Goal: Use online tool/utility: Utilize a website feature to perform a specific function

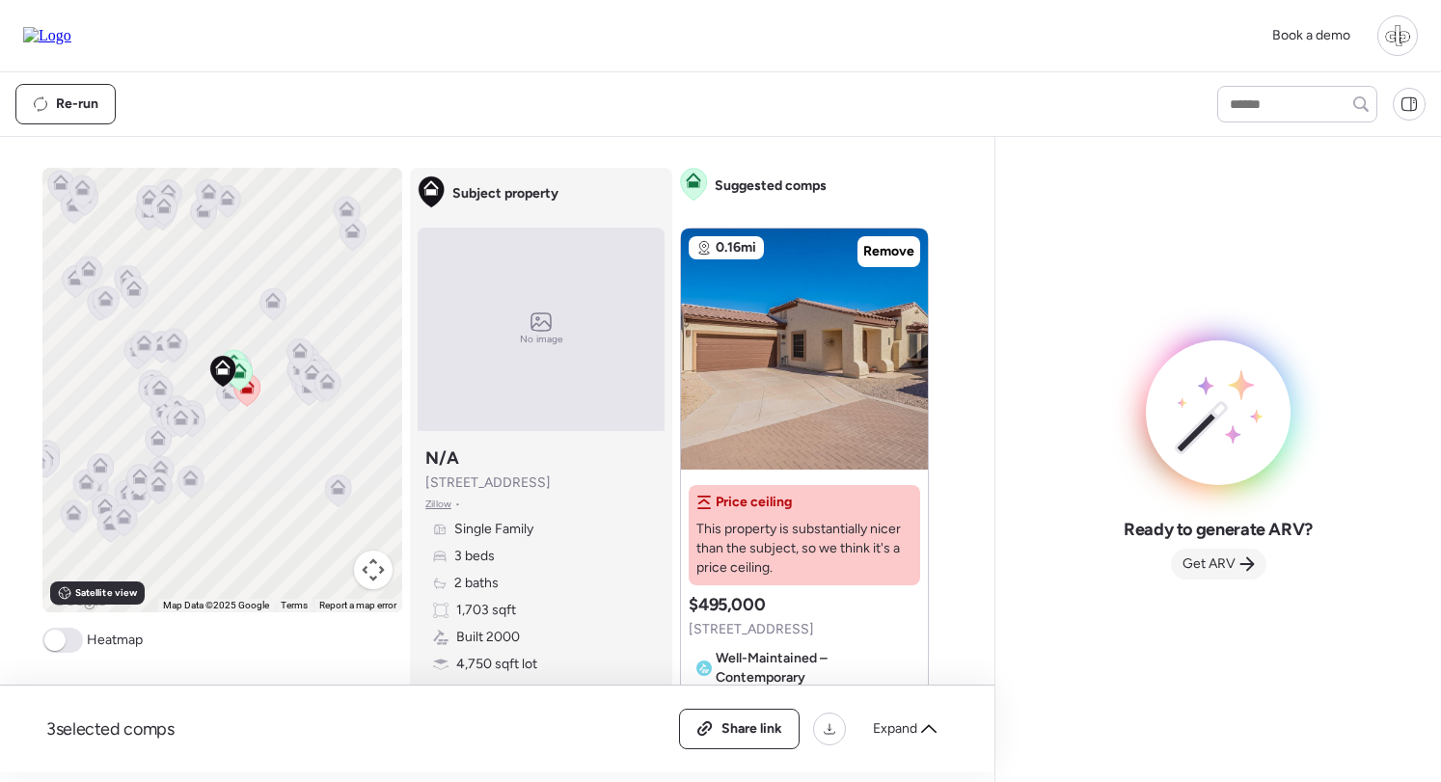
click at [1223, 558] on span "Get ARV" at bounding box center [1209, 564] width 53 height 19
click at [1203, 559] on span "Get ARV" at bounding box center [1209, 563] width 53 height 19
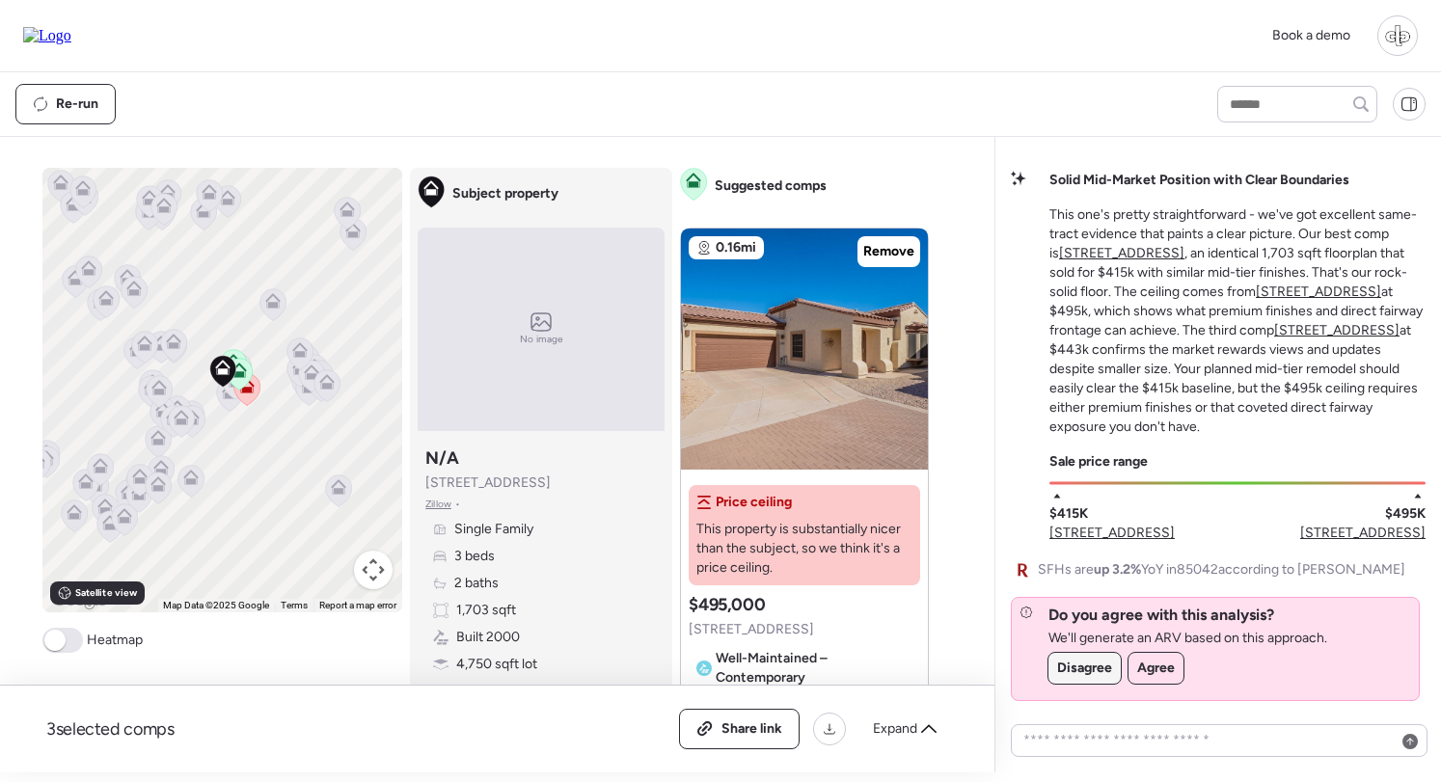
click at [1090, 674] on span "Disagree" at bounding box center [1084, 668] width 55 height 19
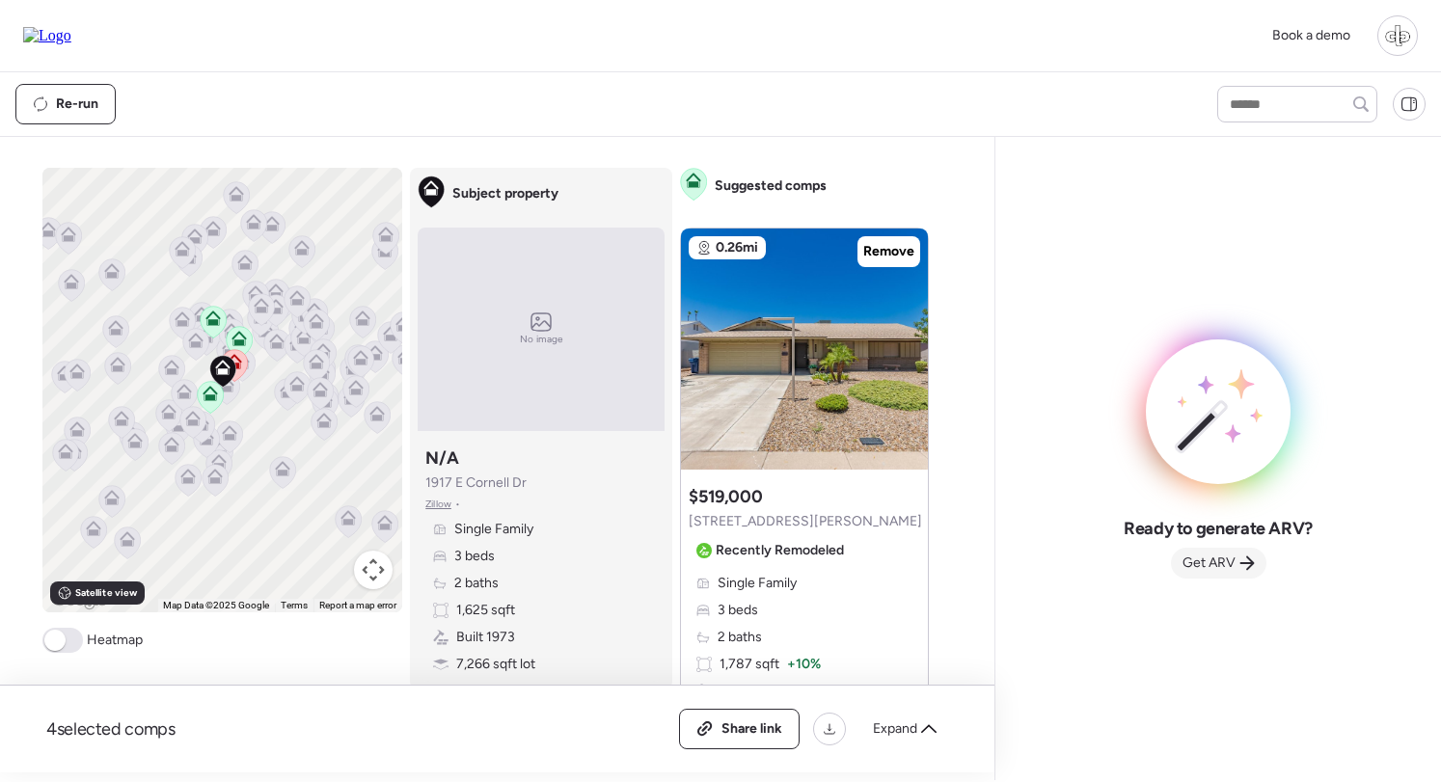
click at [1210, 575] on div "Get ARV" at bounding box center [1219, 563] width 96 height 31
click at [1224, 567] on span "Get ARV" at bounding box center [1209, 563] width 53 height 19
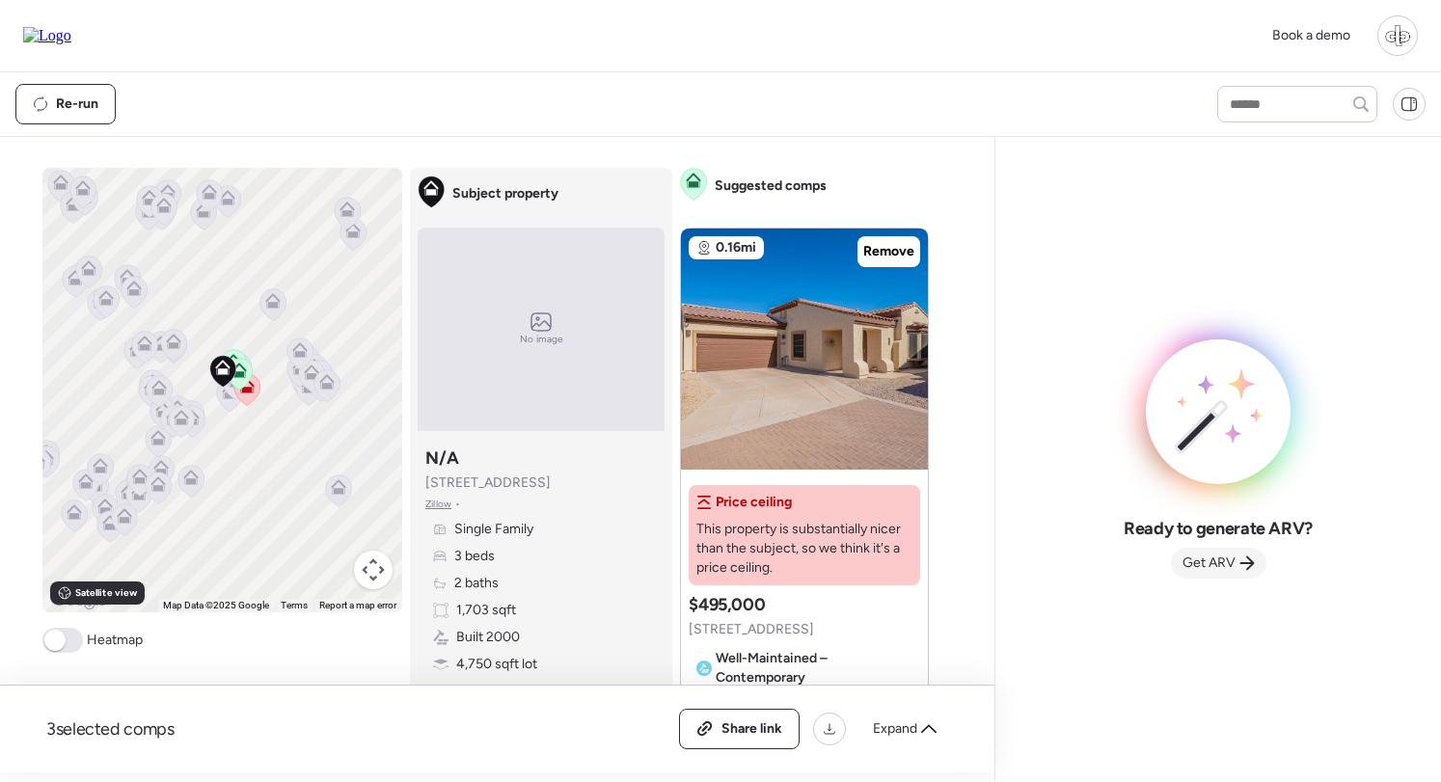
click at [1211, 562] on span "Get ARV" at bounding box center [1209, 563] width 53 height 19
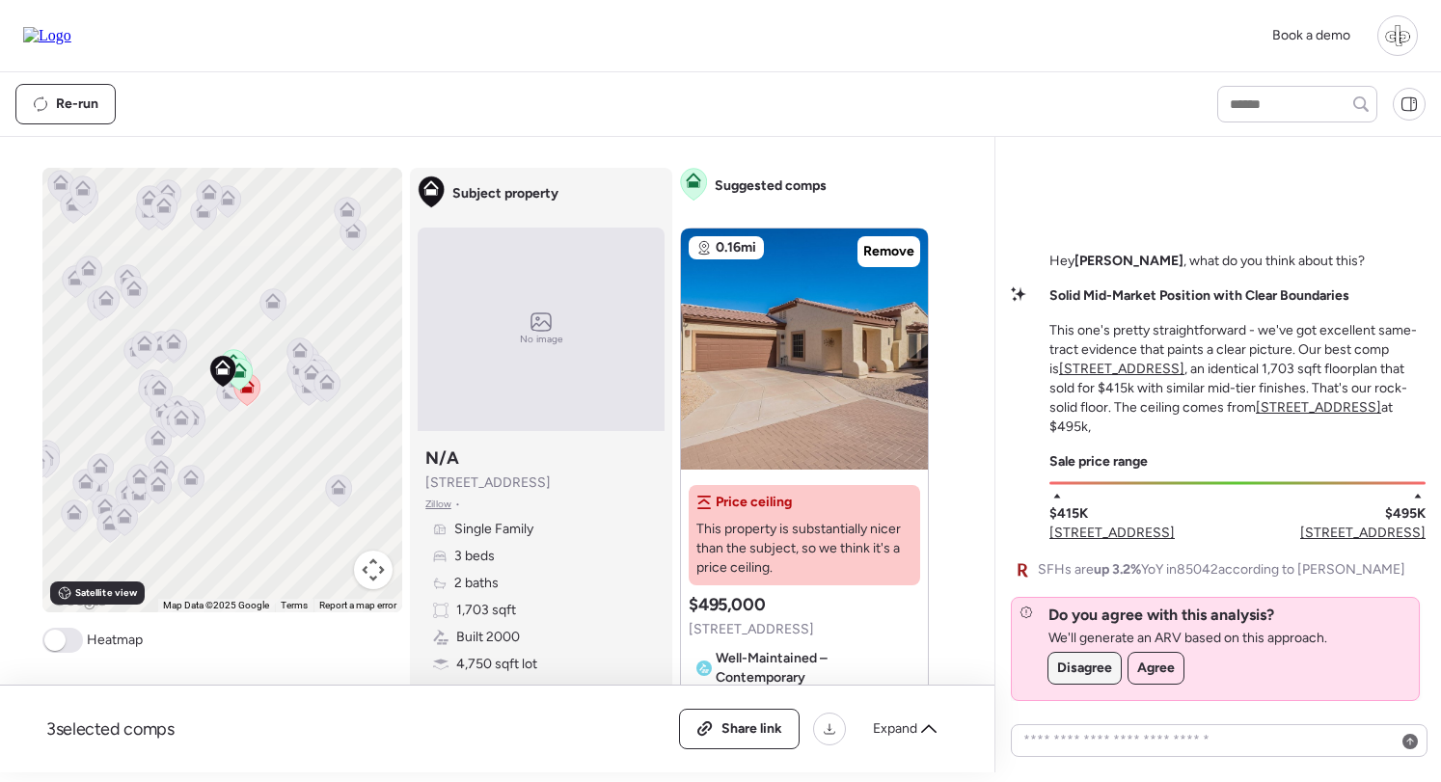
click at [1070, 672] on span "Disagree" at bounding box center [1084, 668] width 55 height 19
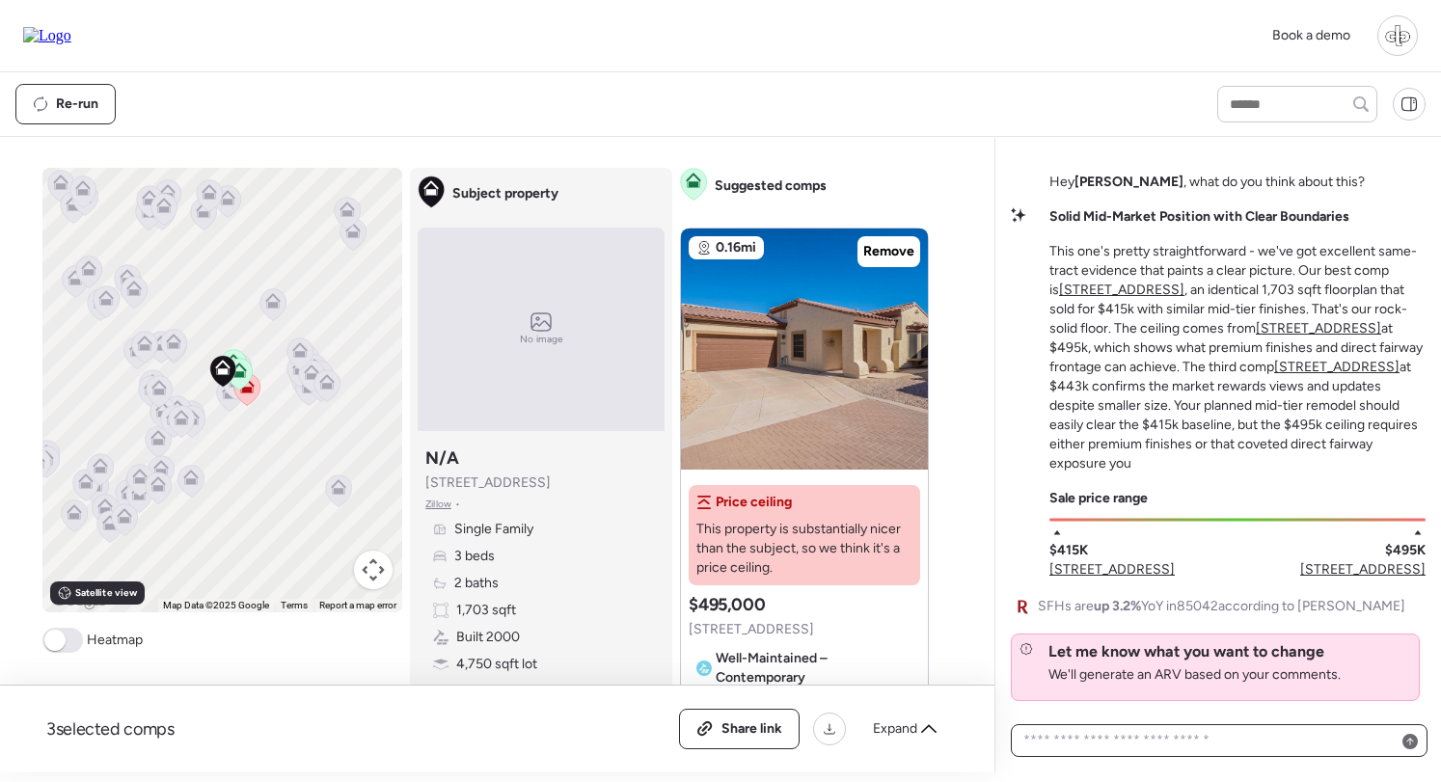
click at [1213, 753] on textarea at bounding box center [1219, 740] width 399 height 27
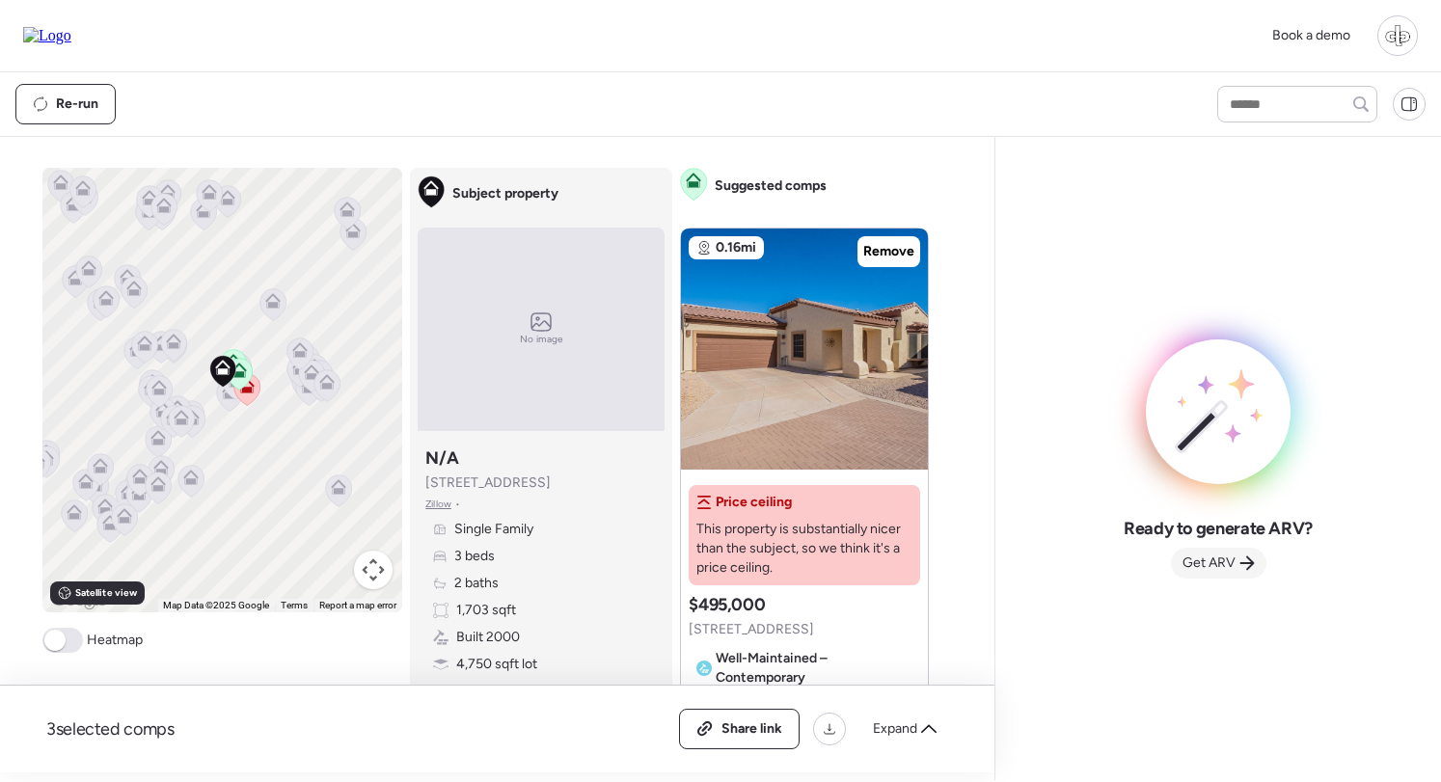
click at [1210, 562] on span "Get ARV" at bounding box center [1209, 563] width 53 height 19
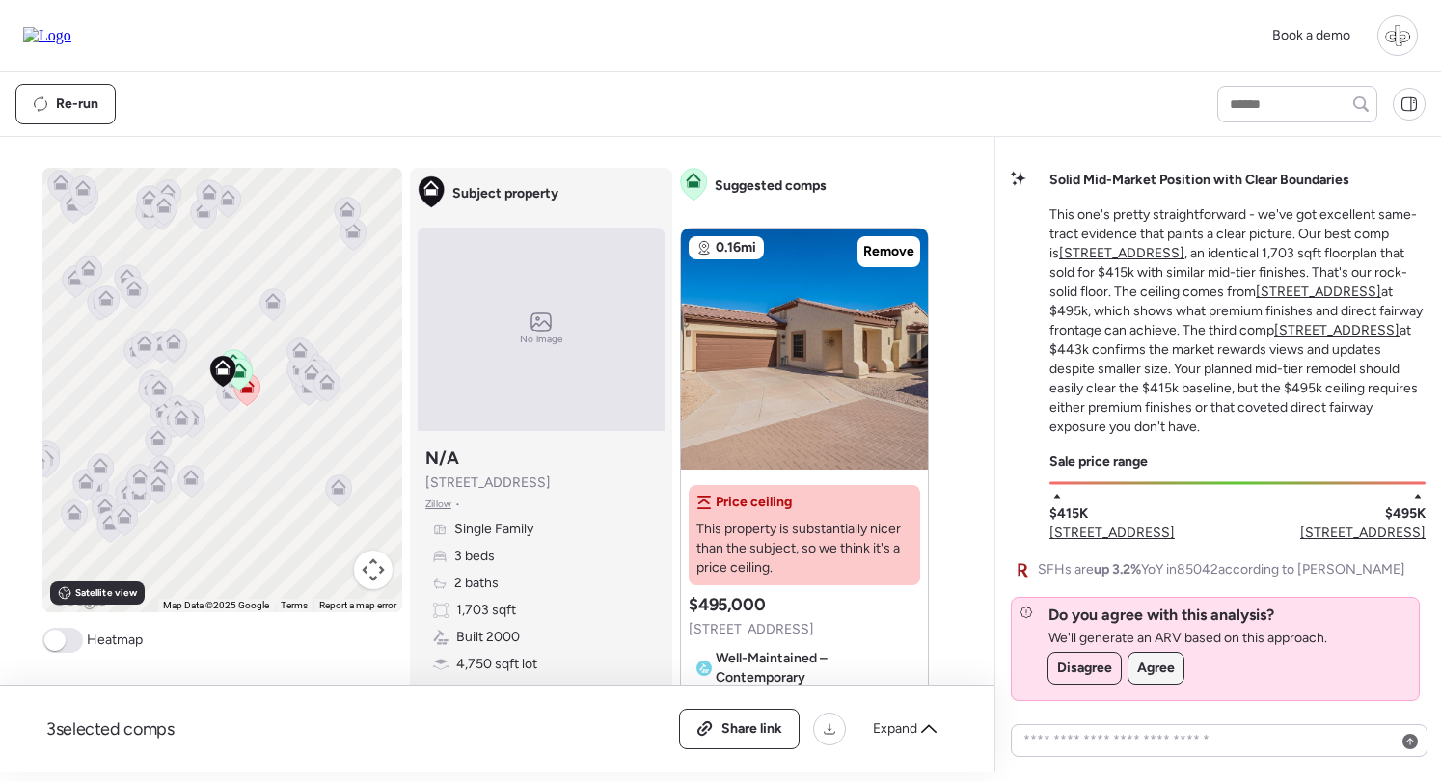
click at [1162, 673] on span "Agree" at bounding box center [1156, 668] width 38 height 19
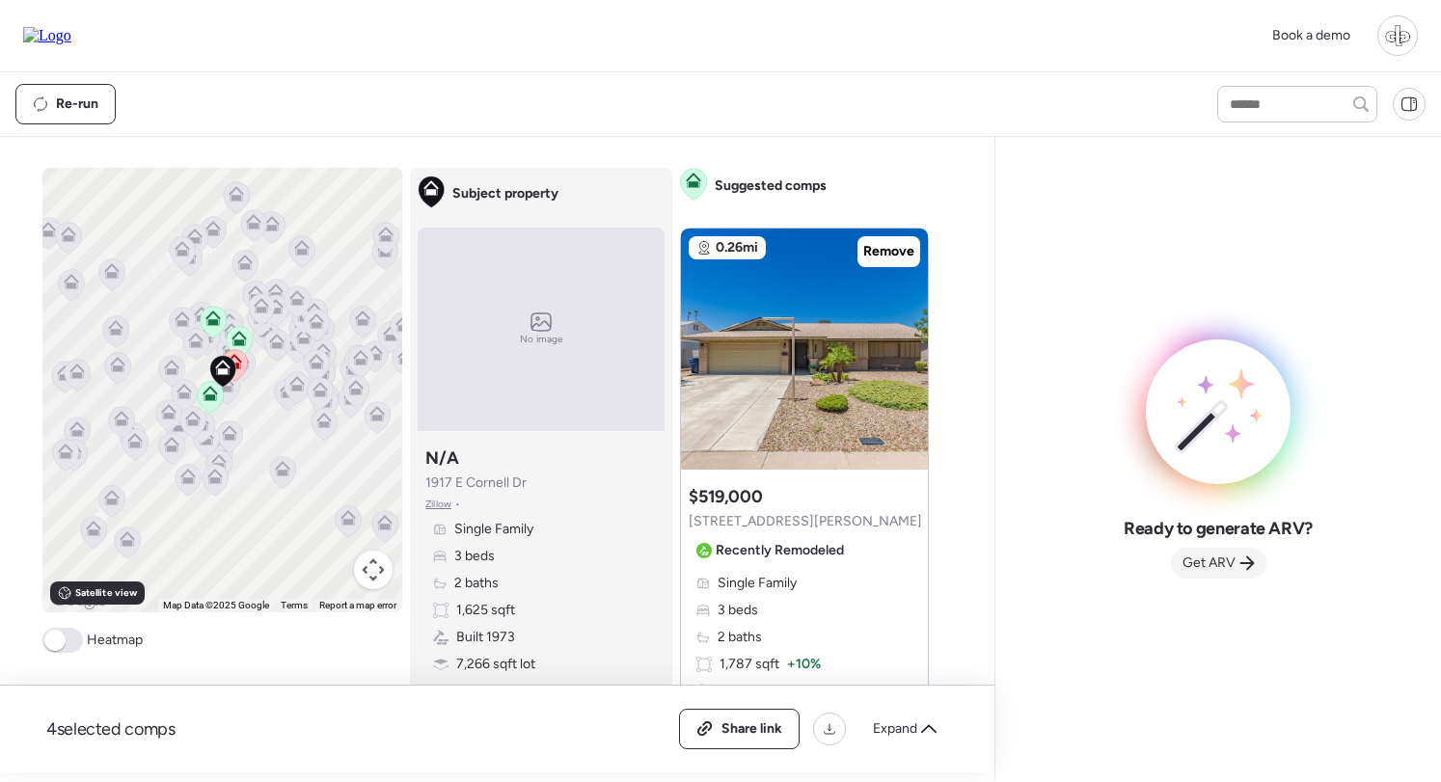
click at [1214, 554] on span "Get ARV" at bounding box center [1209, 563] width 53 height 19
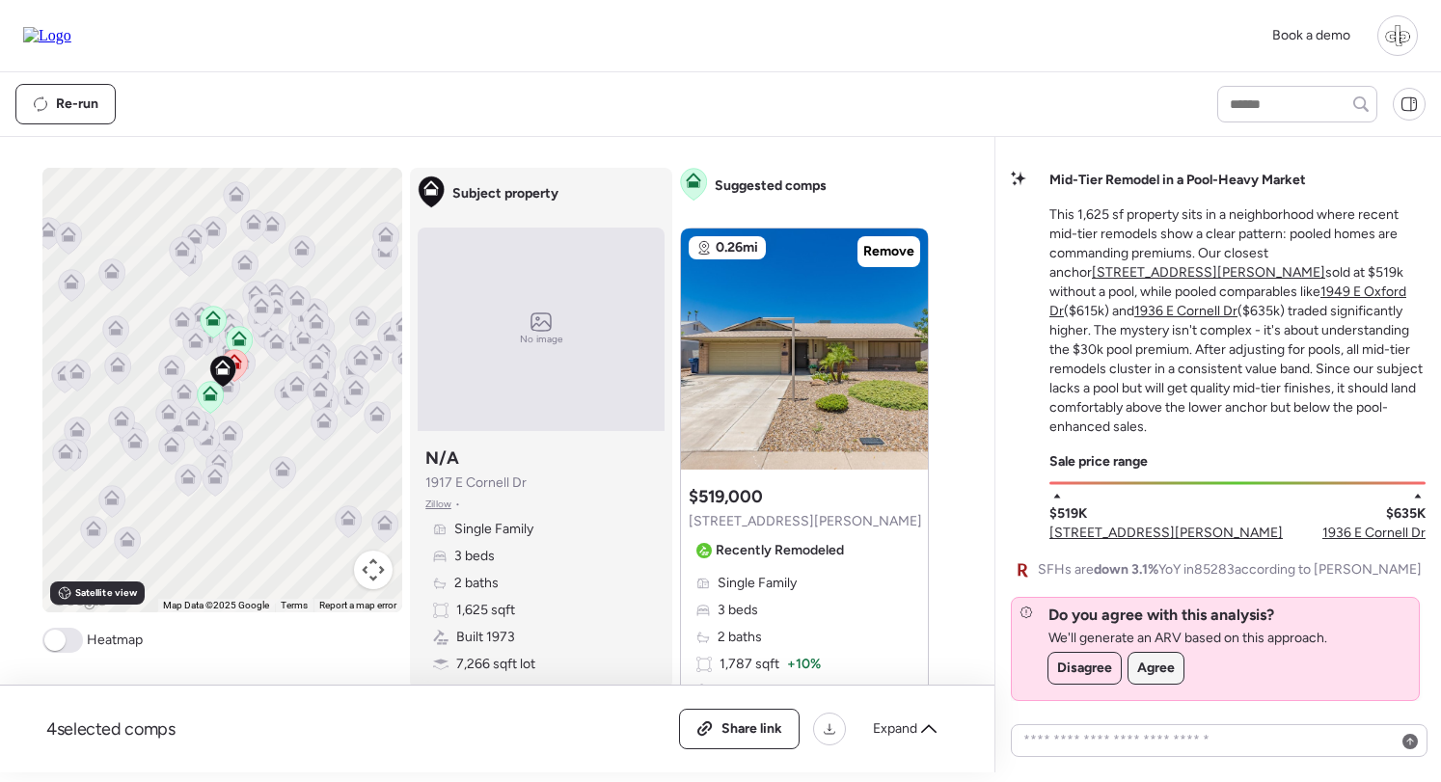
click at [1159, 673] on span "Agree" at bounding box center [1156, 668] width 38 height 19
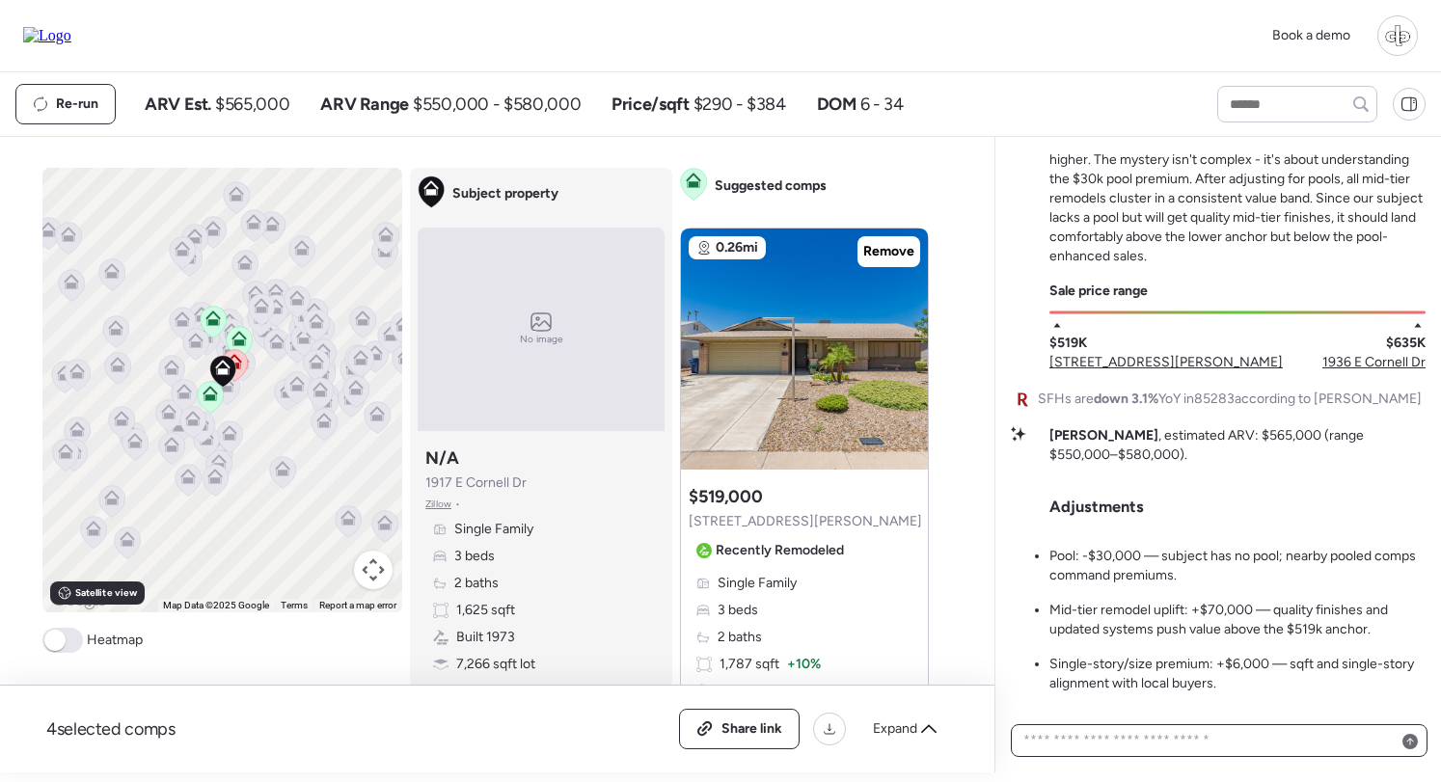
click at [1194, 738] on textarea at bounding box center [1219, 740] width 399 height 27
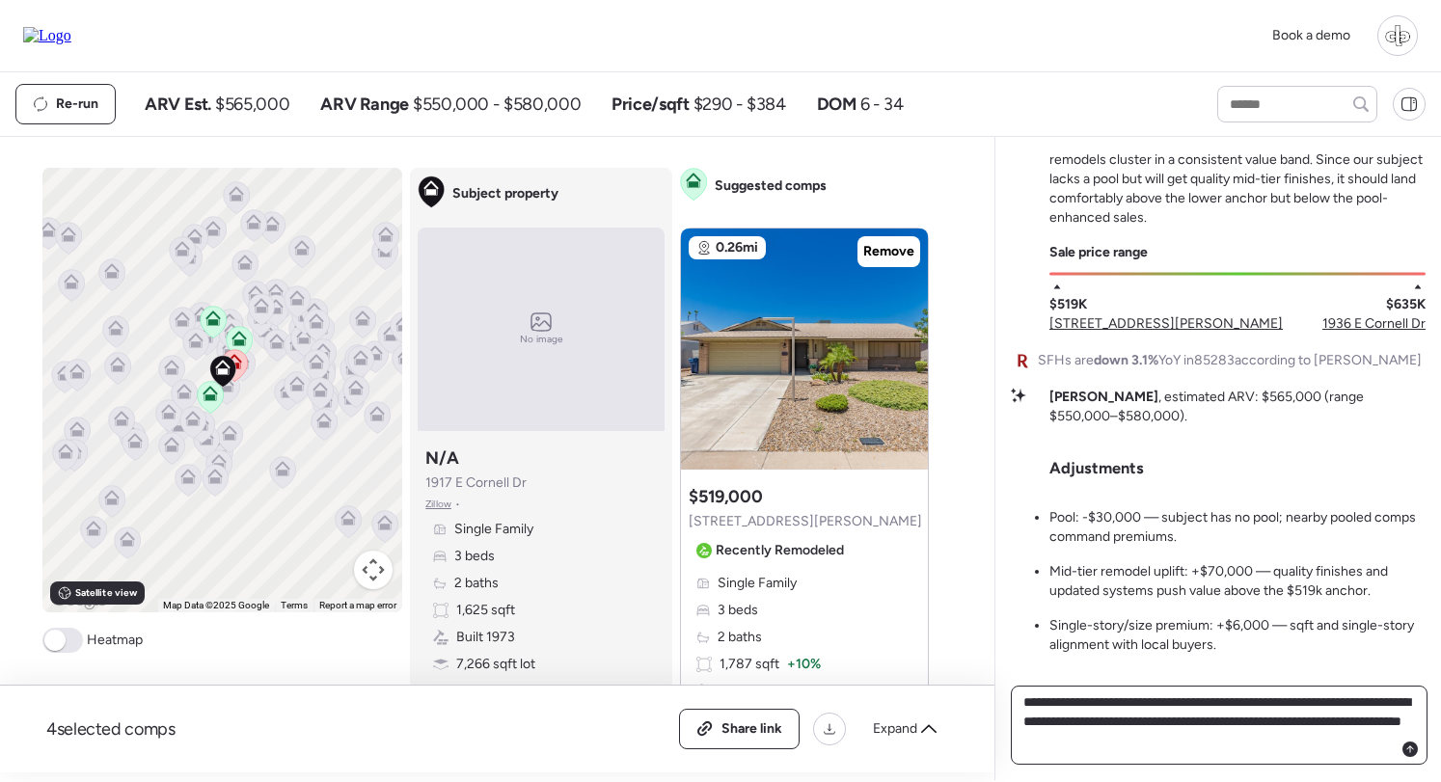
type textarea "**********"
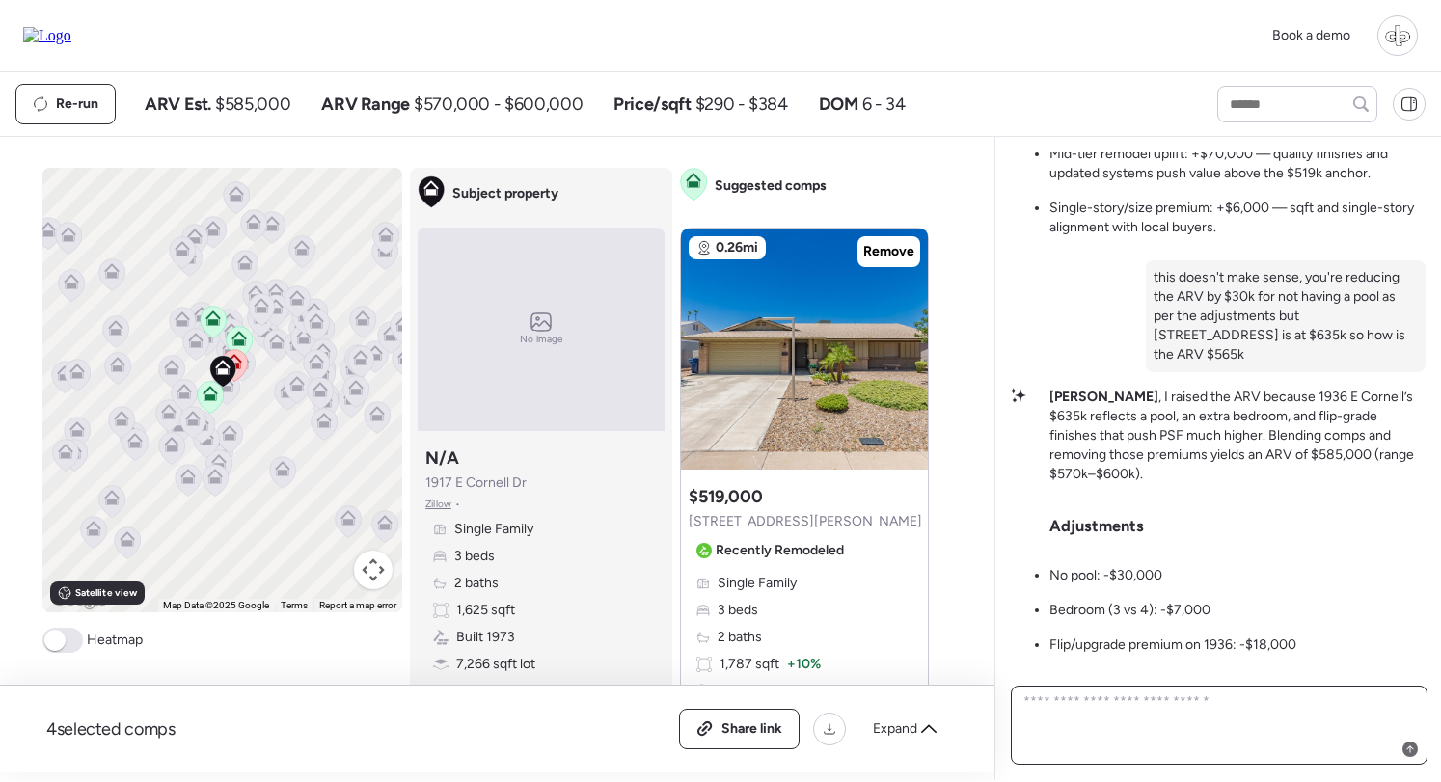
click at [1237, 725] on textarea at bounding box center [1219, 725] width 399 height 73
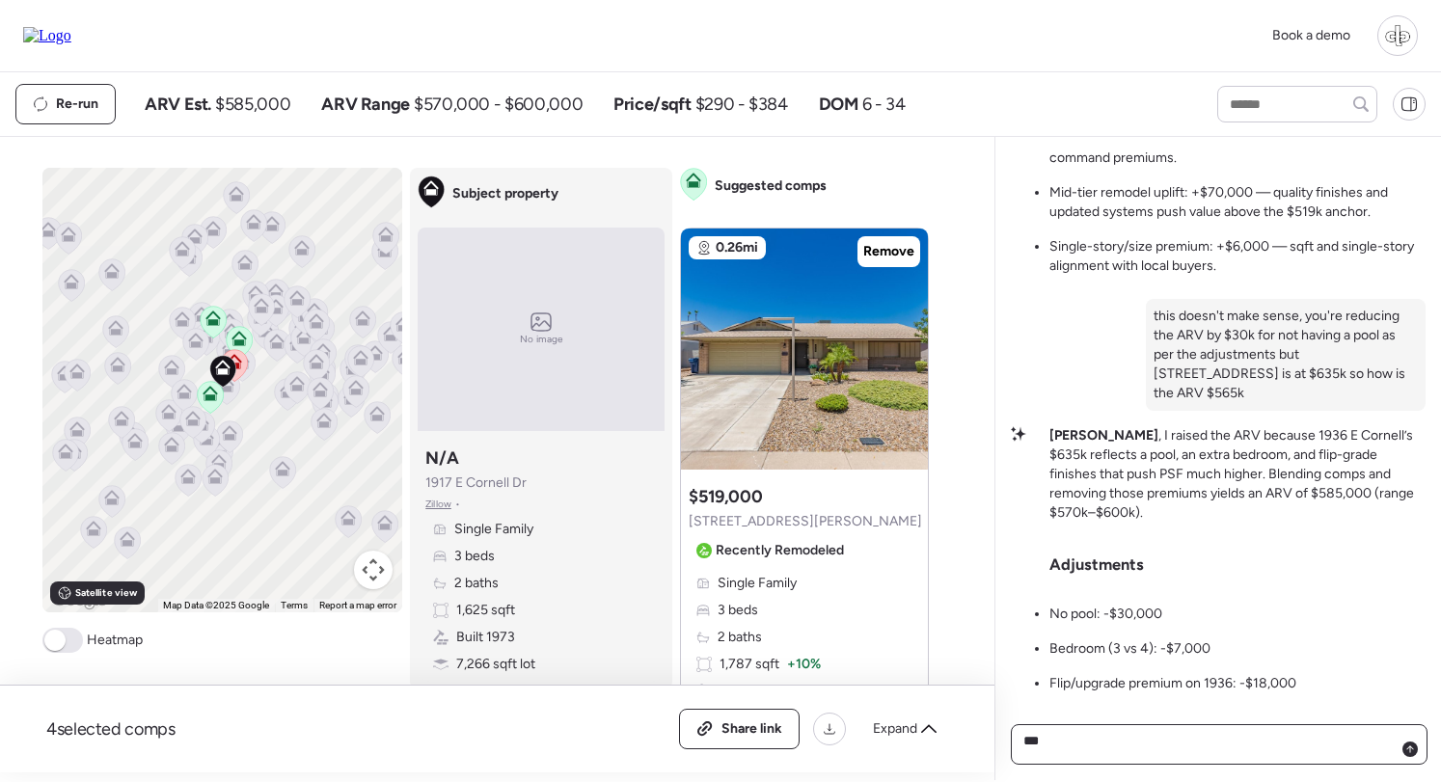
type textarea "***"
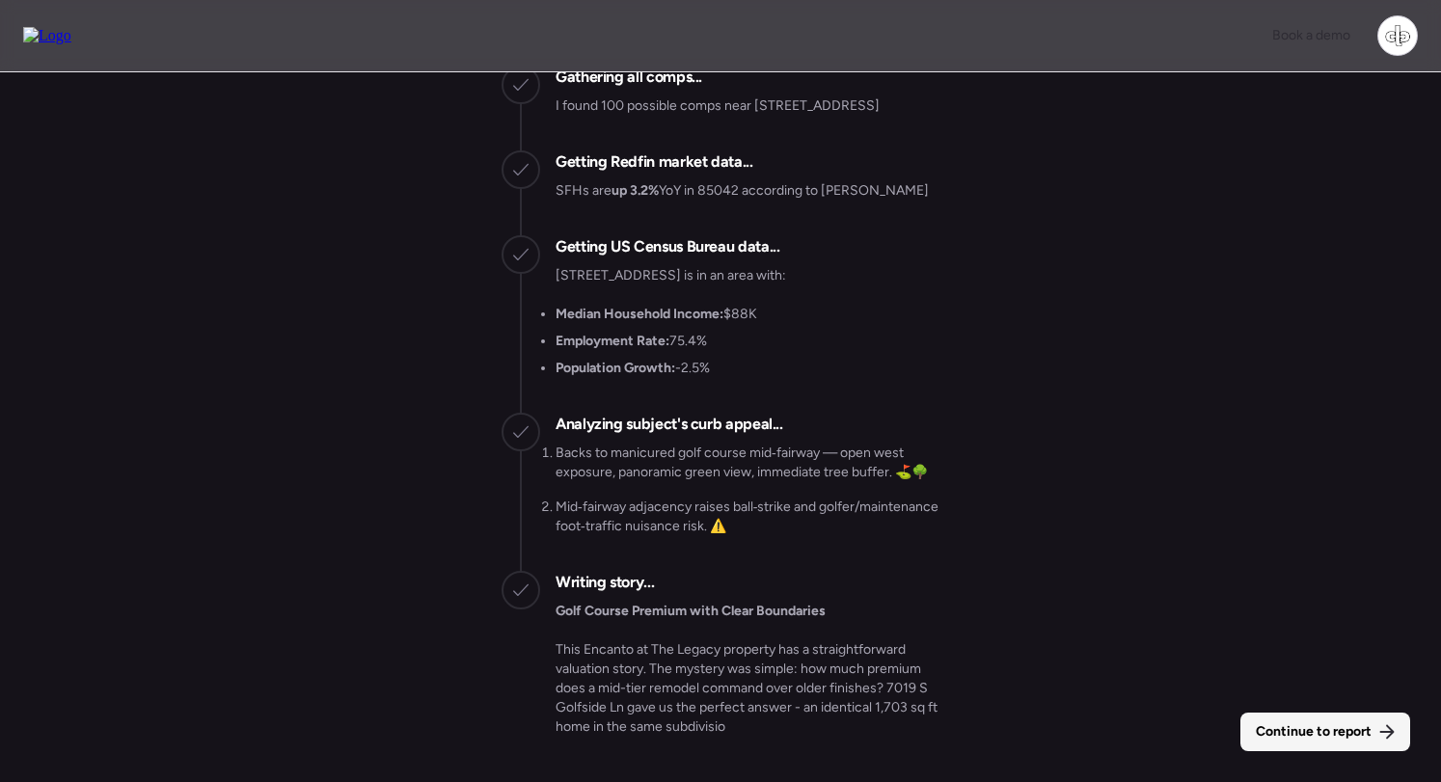
click at [1311, 745] on div "Continue to report" at bounding box center [1326, 732] width 170 height 39
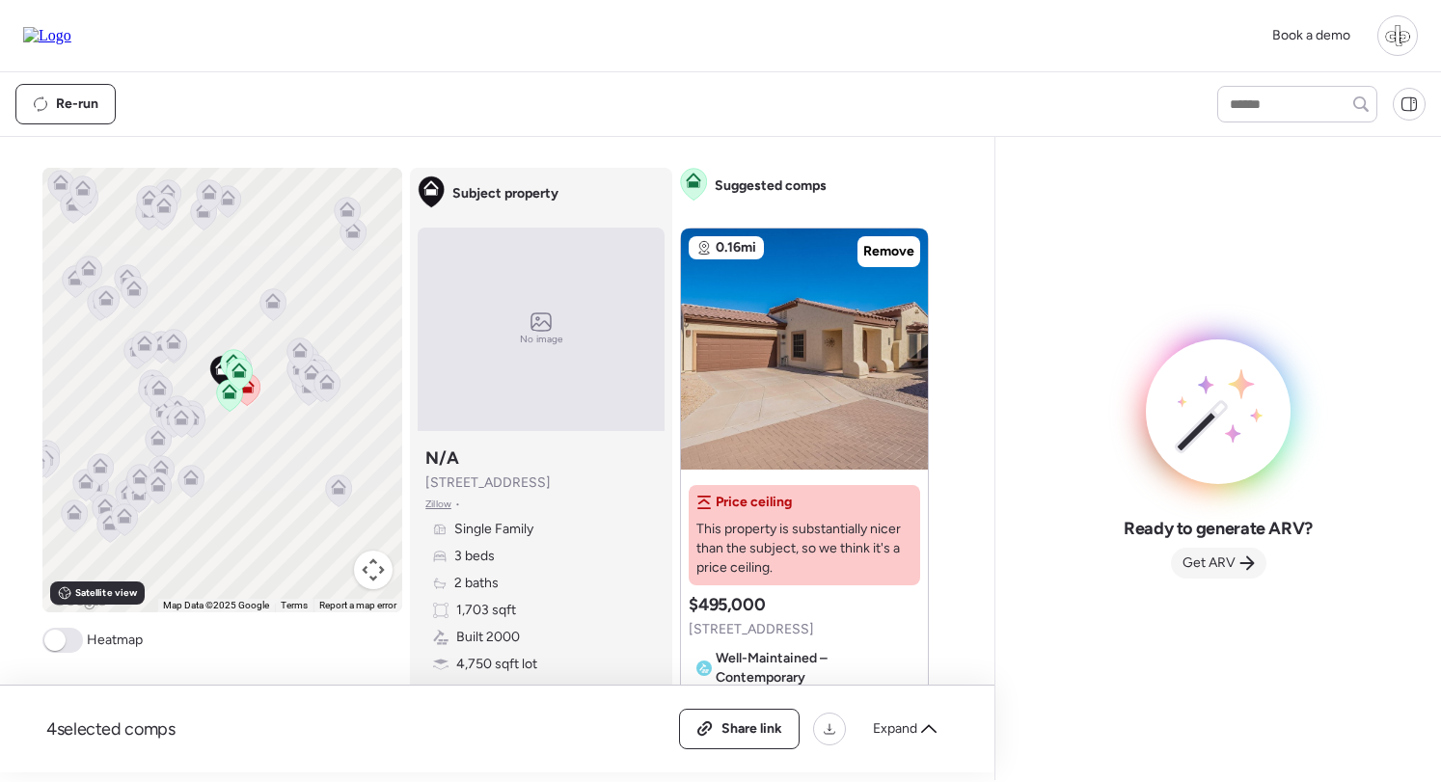
click at [1218, 551] on div "Get ARV" at bounding box center [1219, 563] width 96 height 31
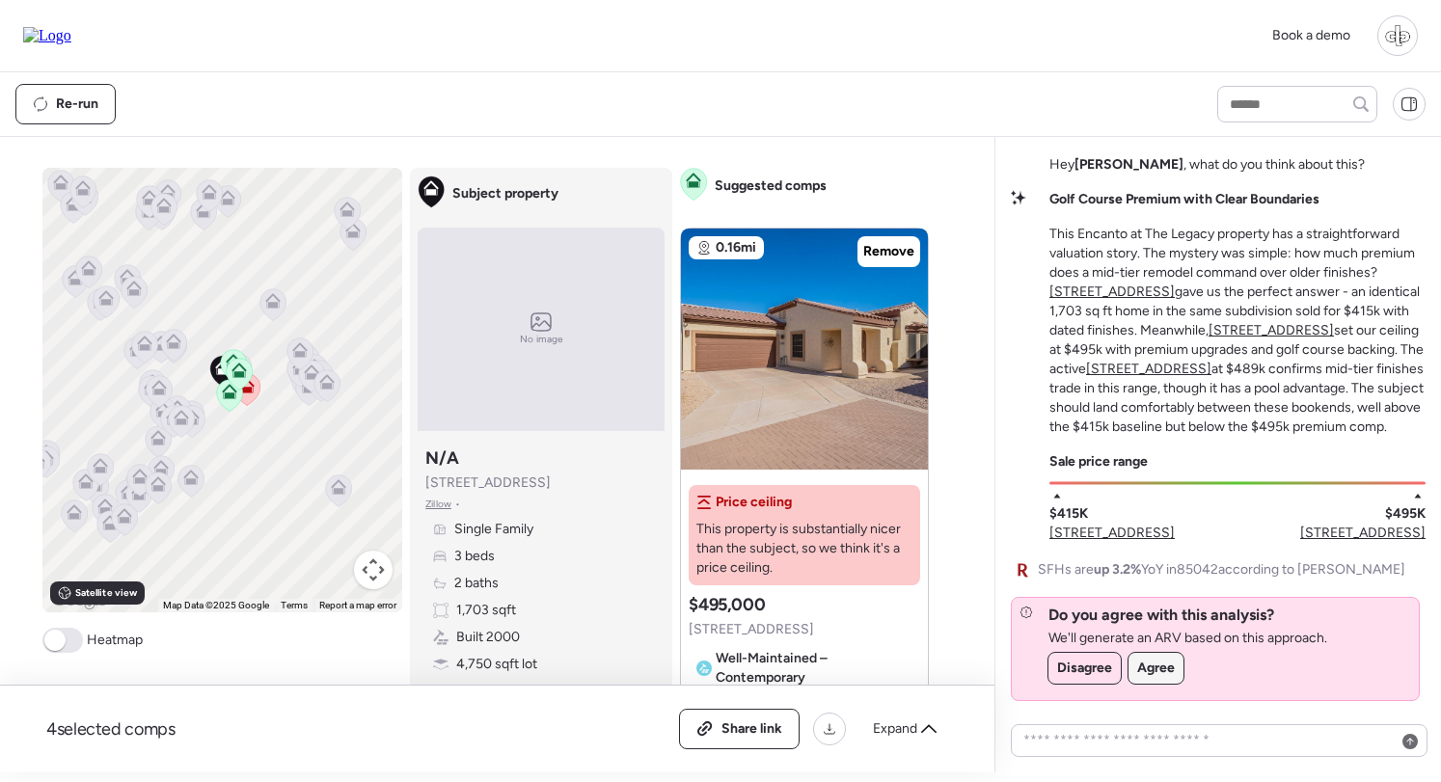
click at [1172, 670] on span "Agree" at bounding box center [1156, 668] width 38 height 19
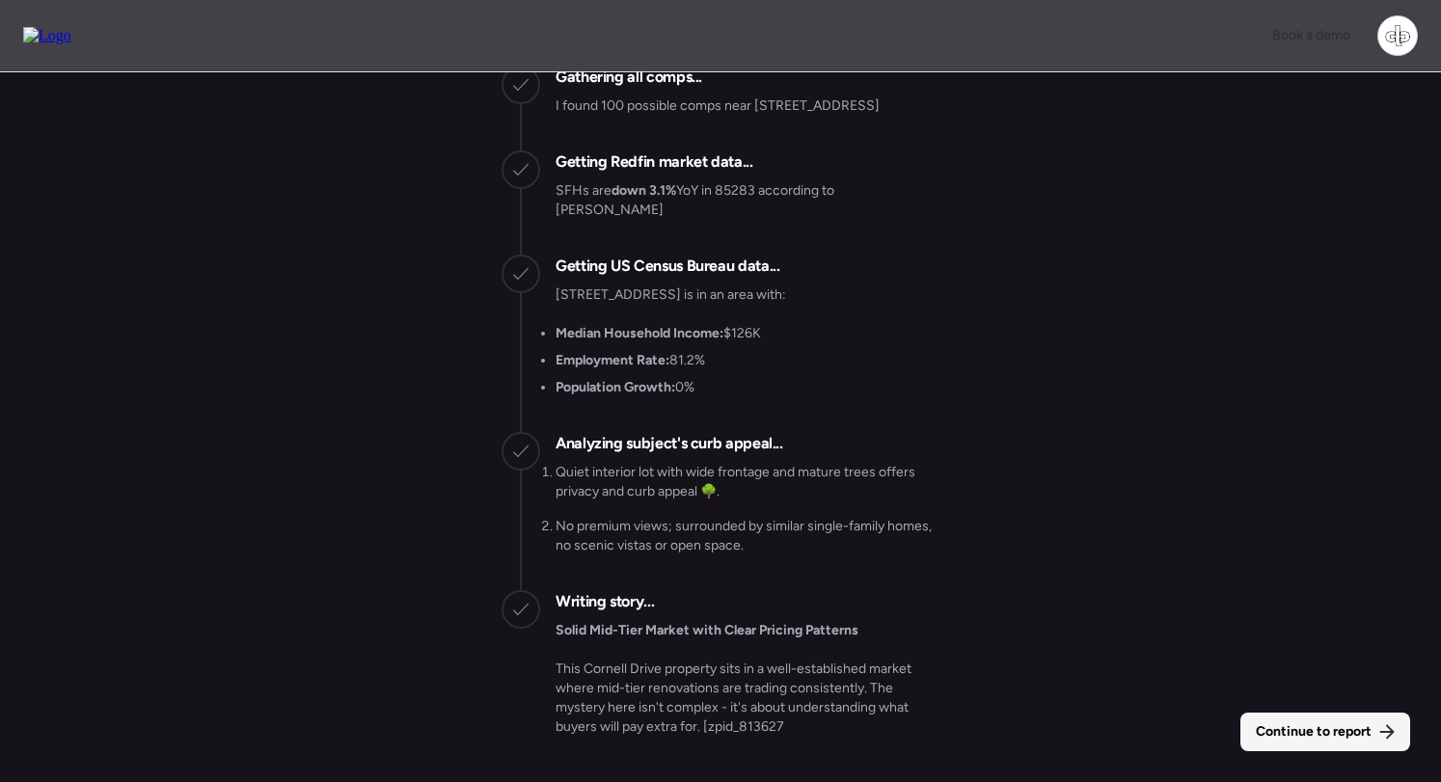
click at [1293, 731] on span "Continue to report" at bounding box center [1314, 732] width 116 height 19
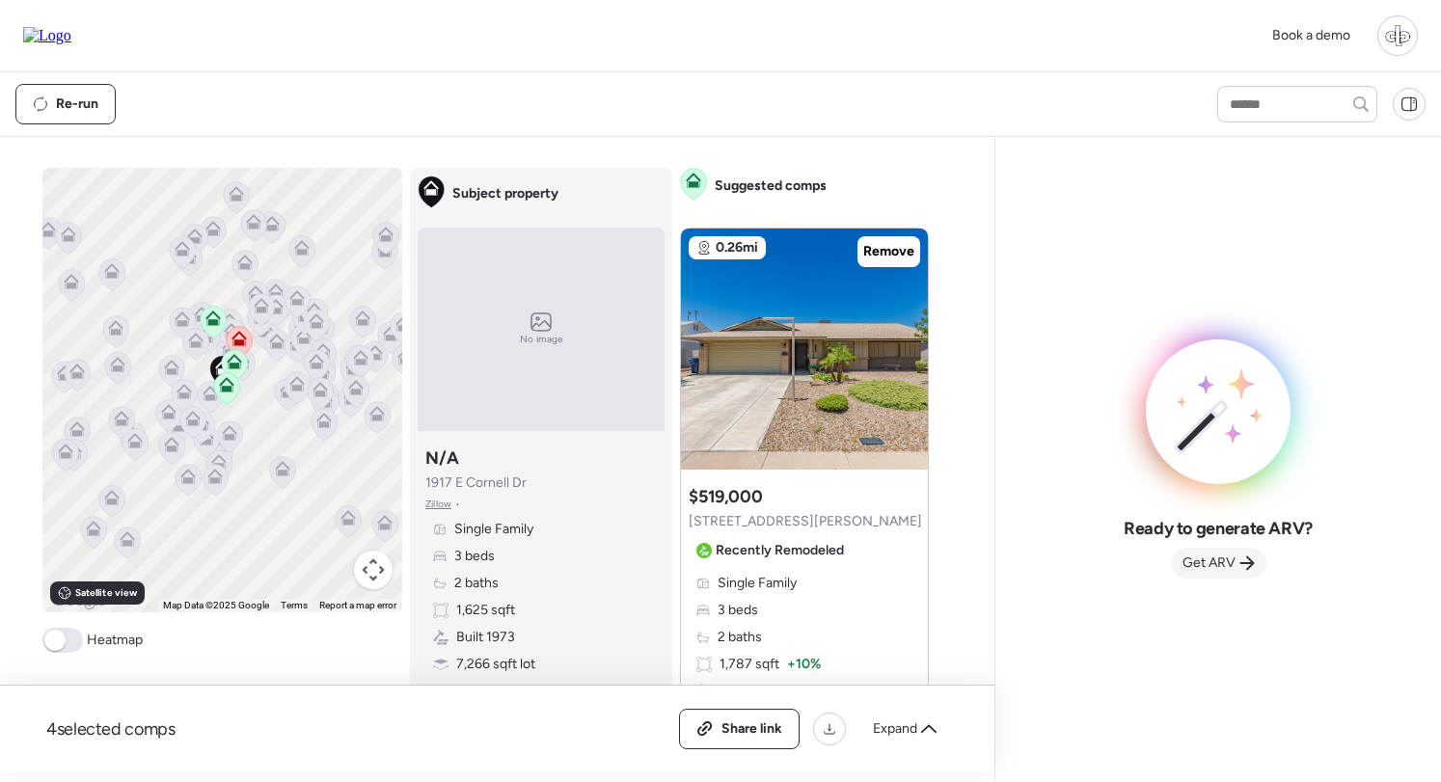
click at [1210, 555] on span "Get ARV" at bounding box center [1209, 563] width 53 height 19
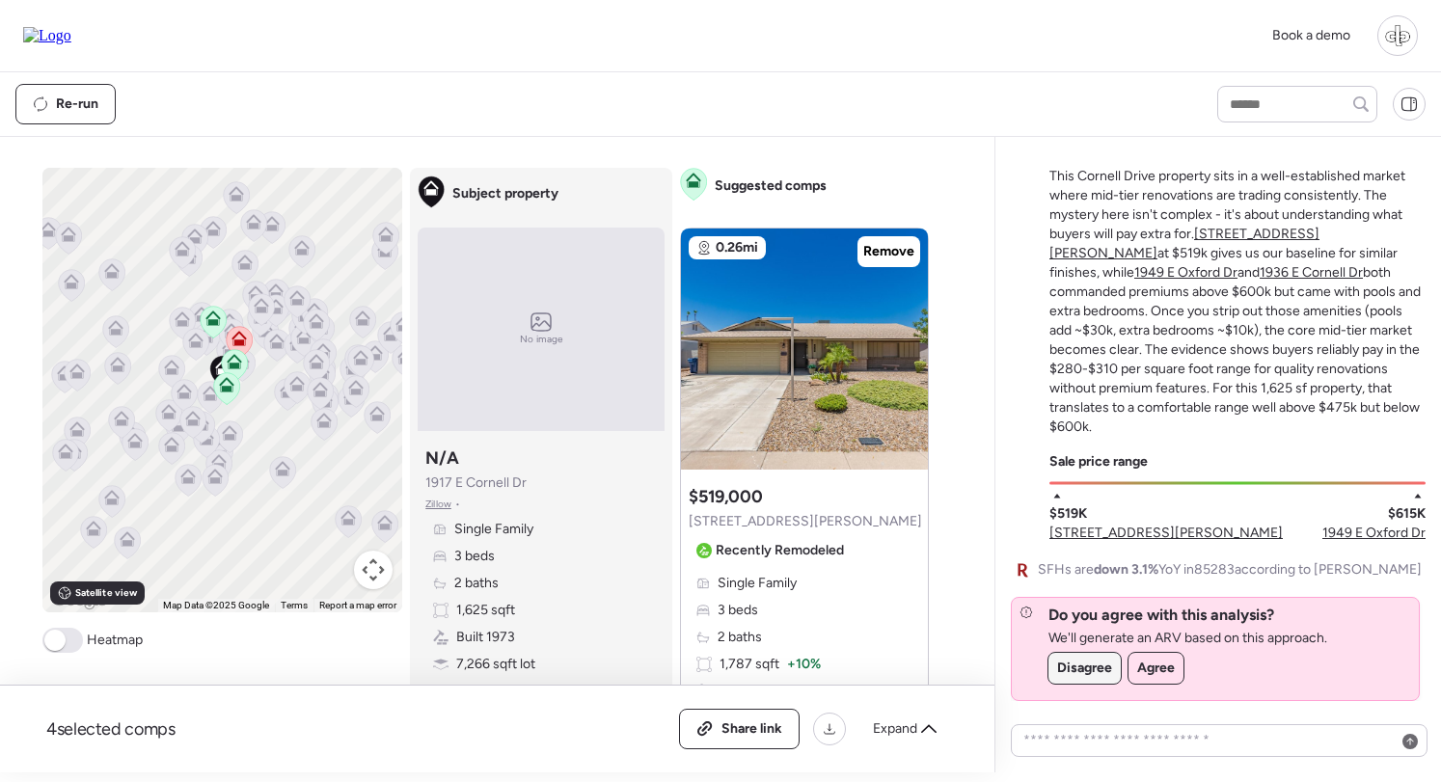
click at [1065, 672] on span "Disagree" at bounding box center [1084, 668] width 55 height 19
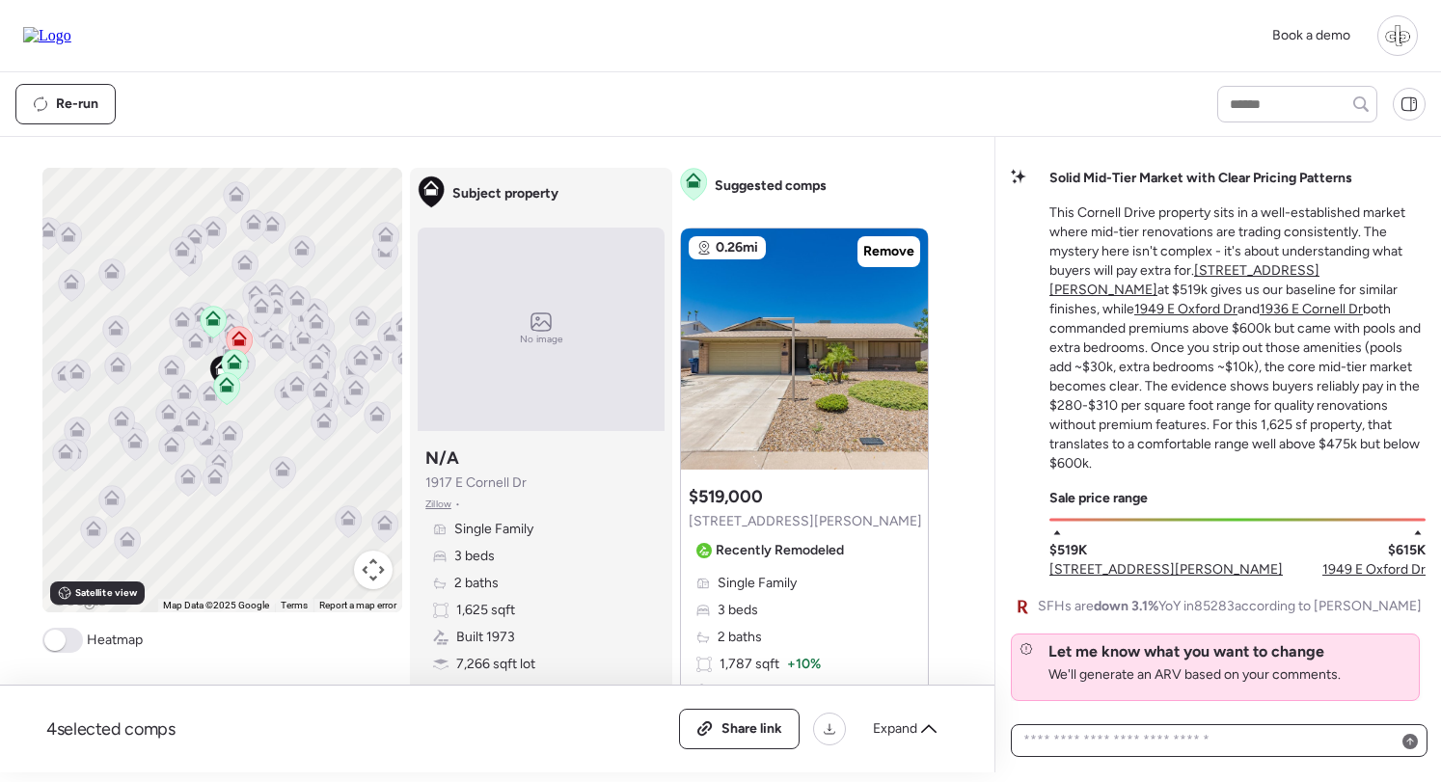
click at [1104, 744] on textarea at bounding box center [1219, 740] width 399 height 27
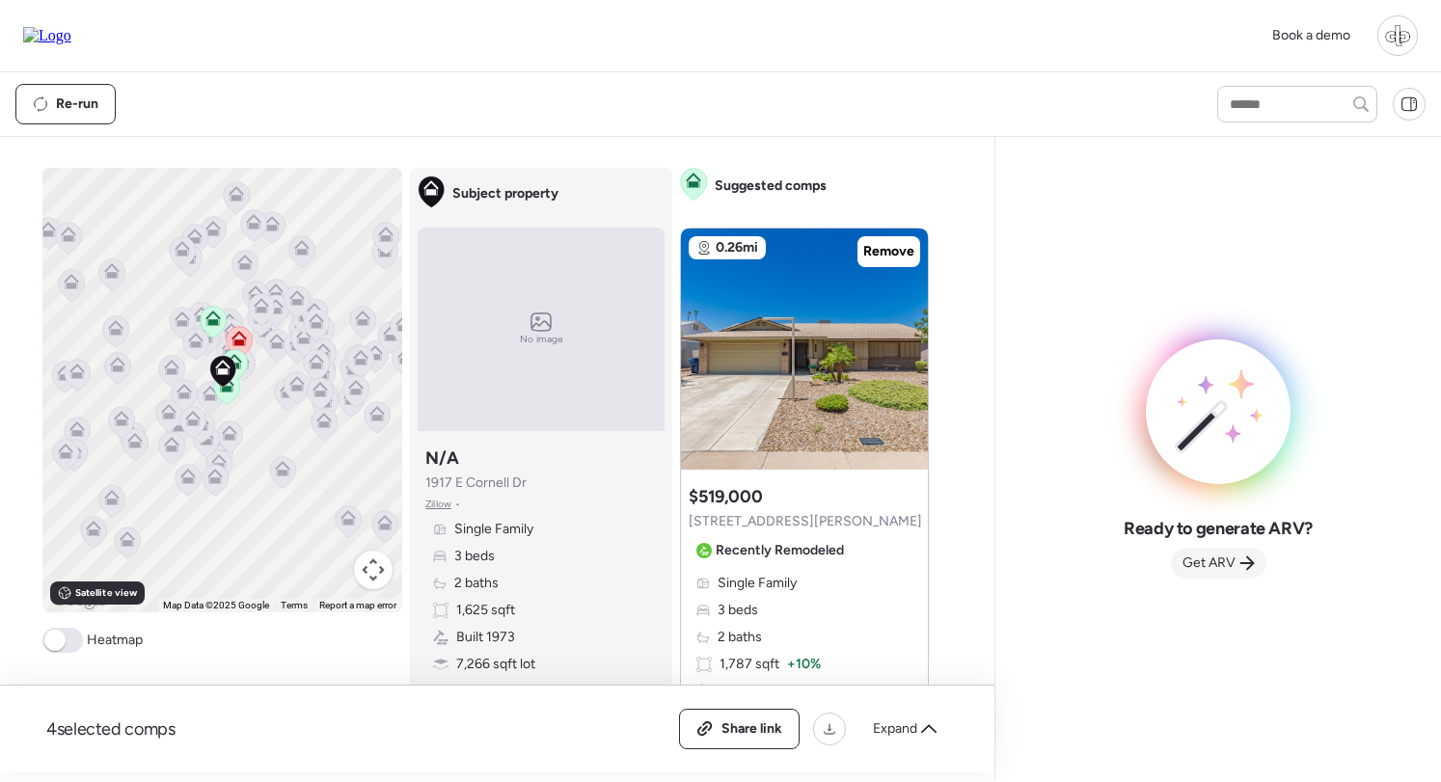
click at [1204, 564] on span "Get ARV" at bounding box center [1209, 563] width 53 height 19
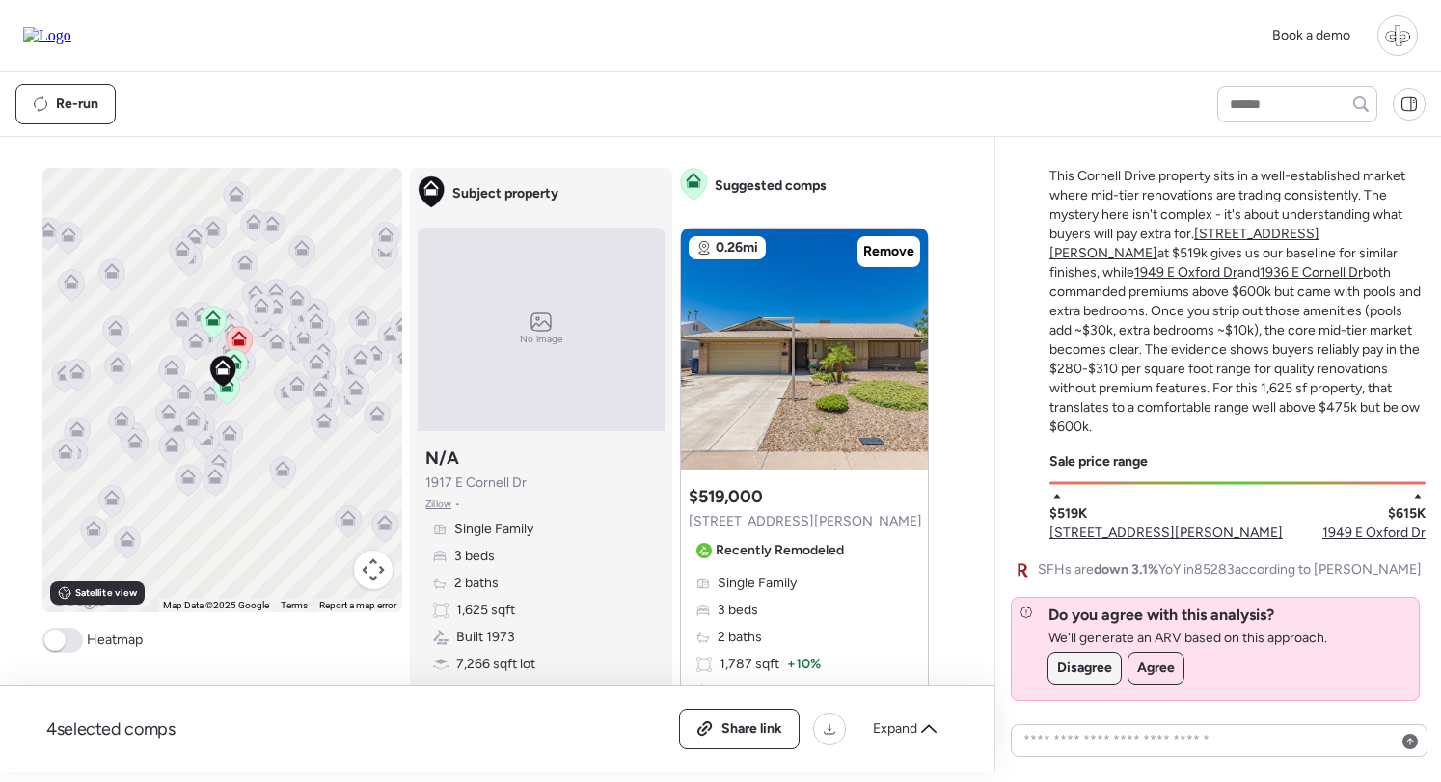
click at [1084, 680] on div "Disagree" at bounding box center [1085, 668] width 72 height 31
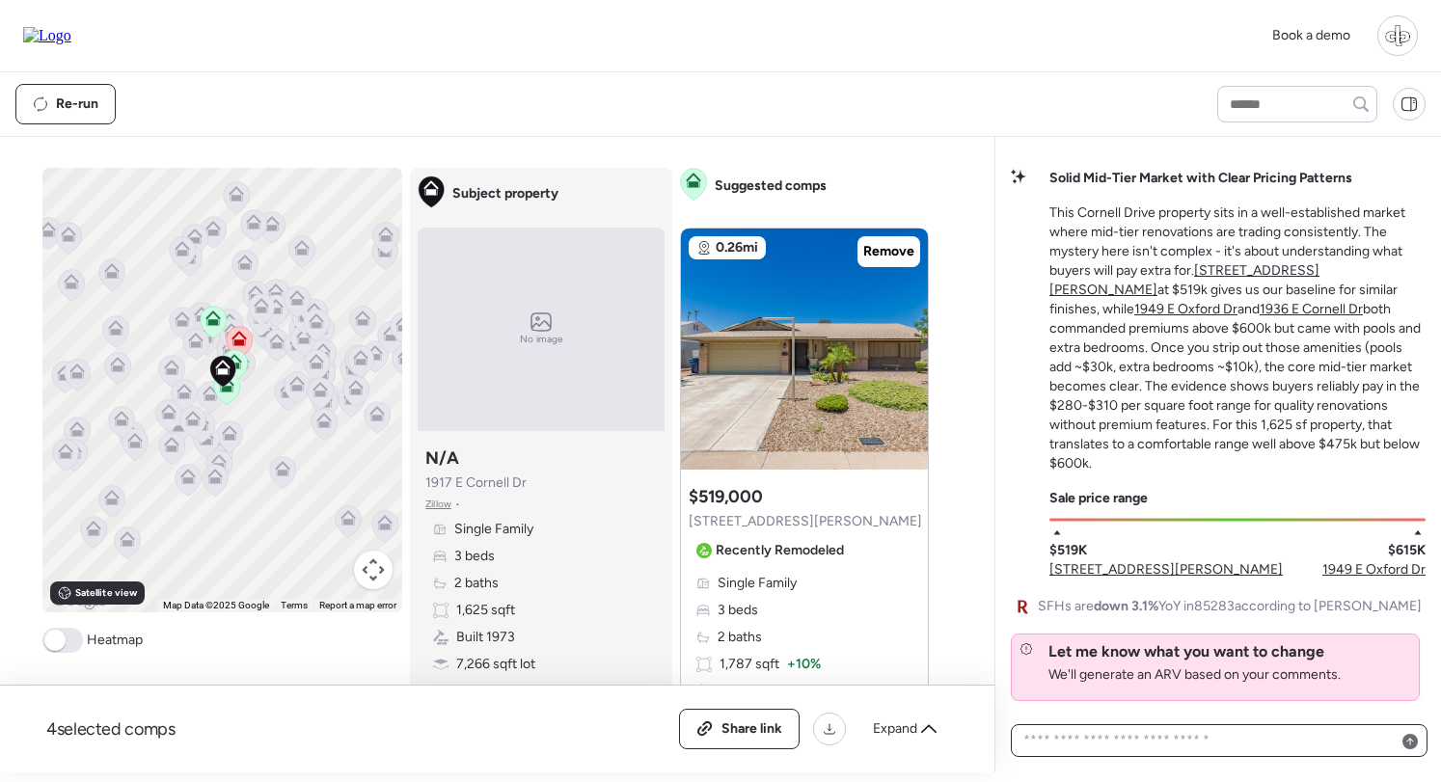
click at [1113, 754] on textarea at bounding box center [1219, 740] width 399 height 27
type textarea "*"
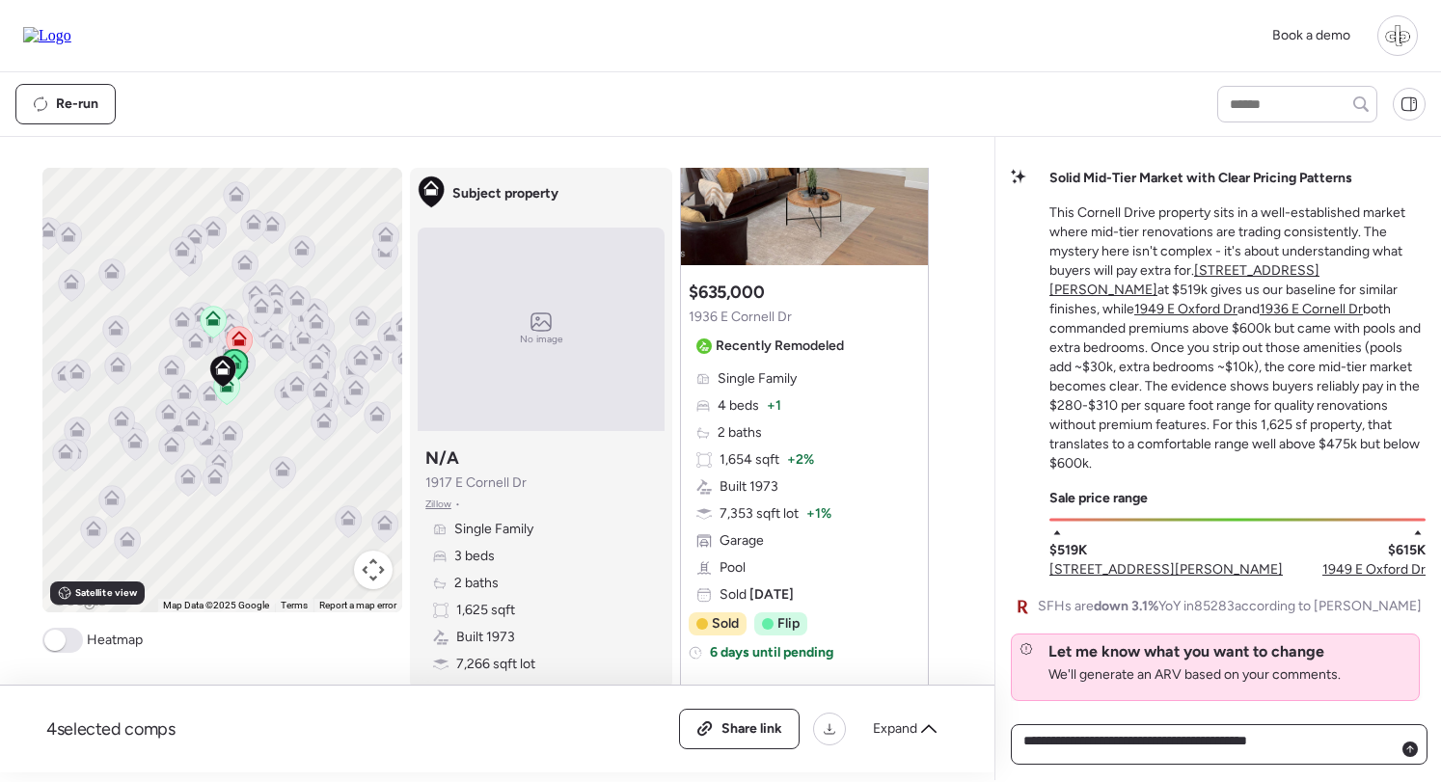
scroll to position [2156, 0]
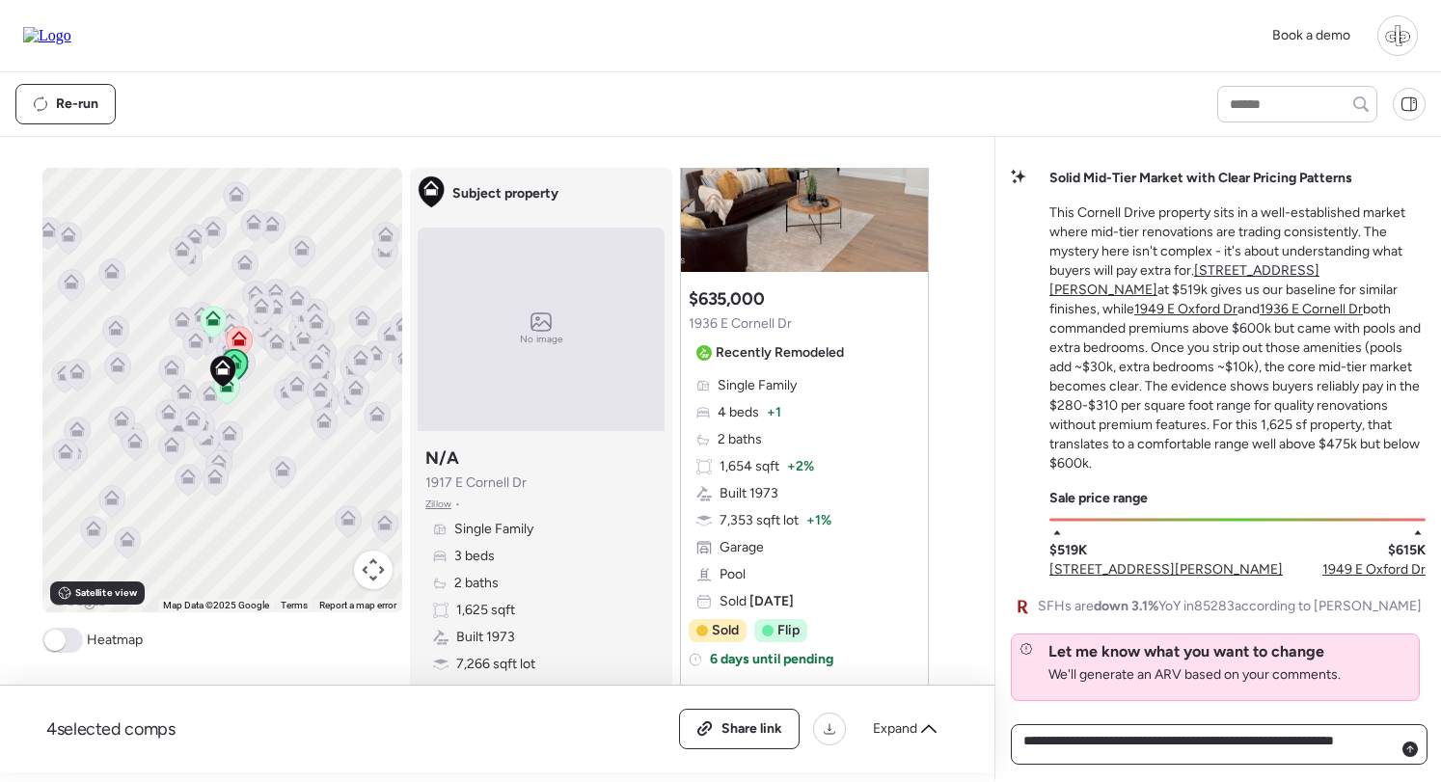
type textarea "**********"
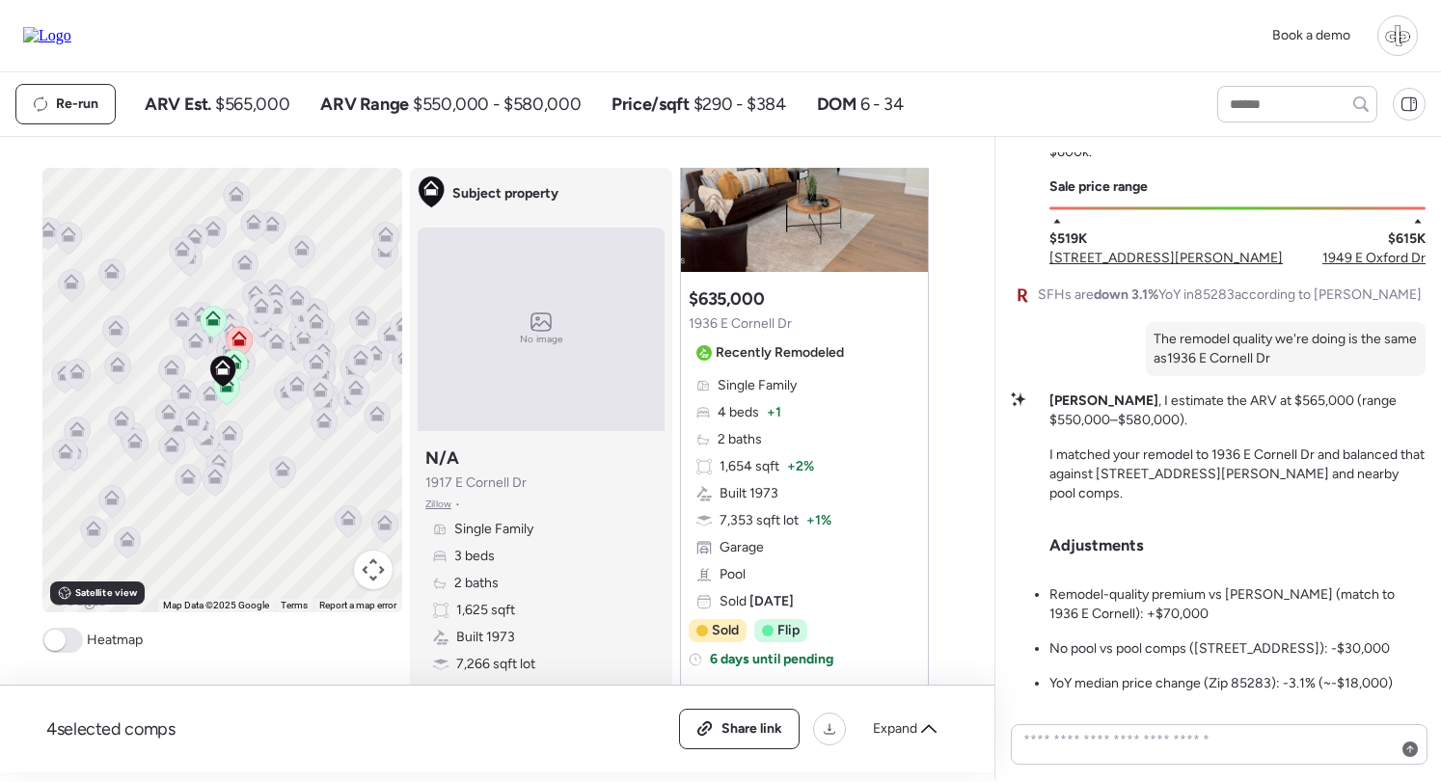
scroll to position [0, 0]
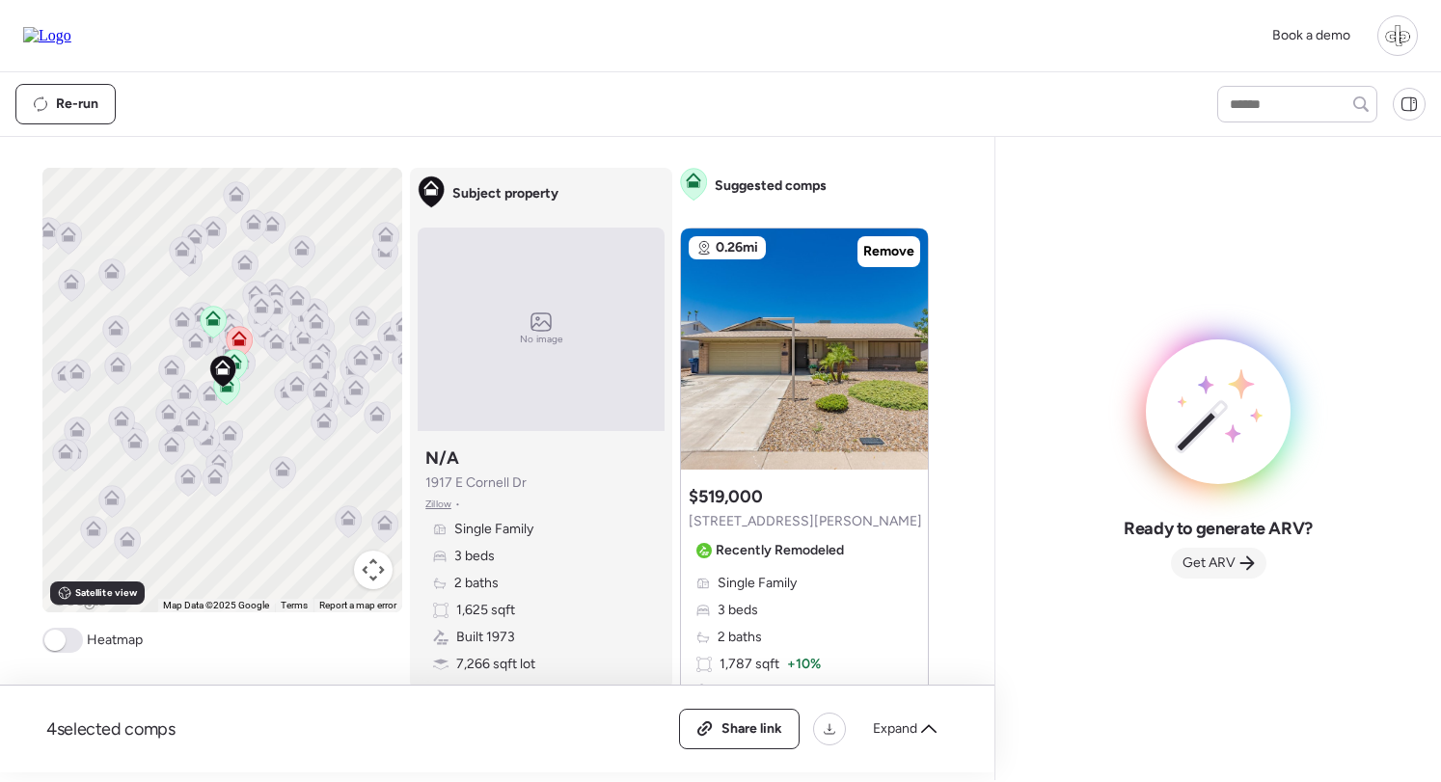
click at [1232, 578] on div "Get ARV" at bounding box center [1219, 563] width 96 height 31
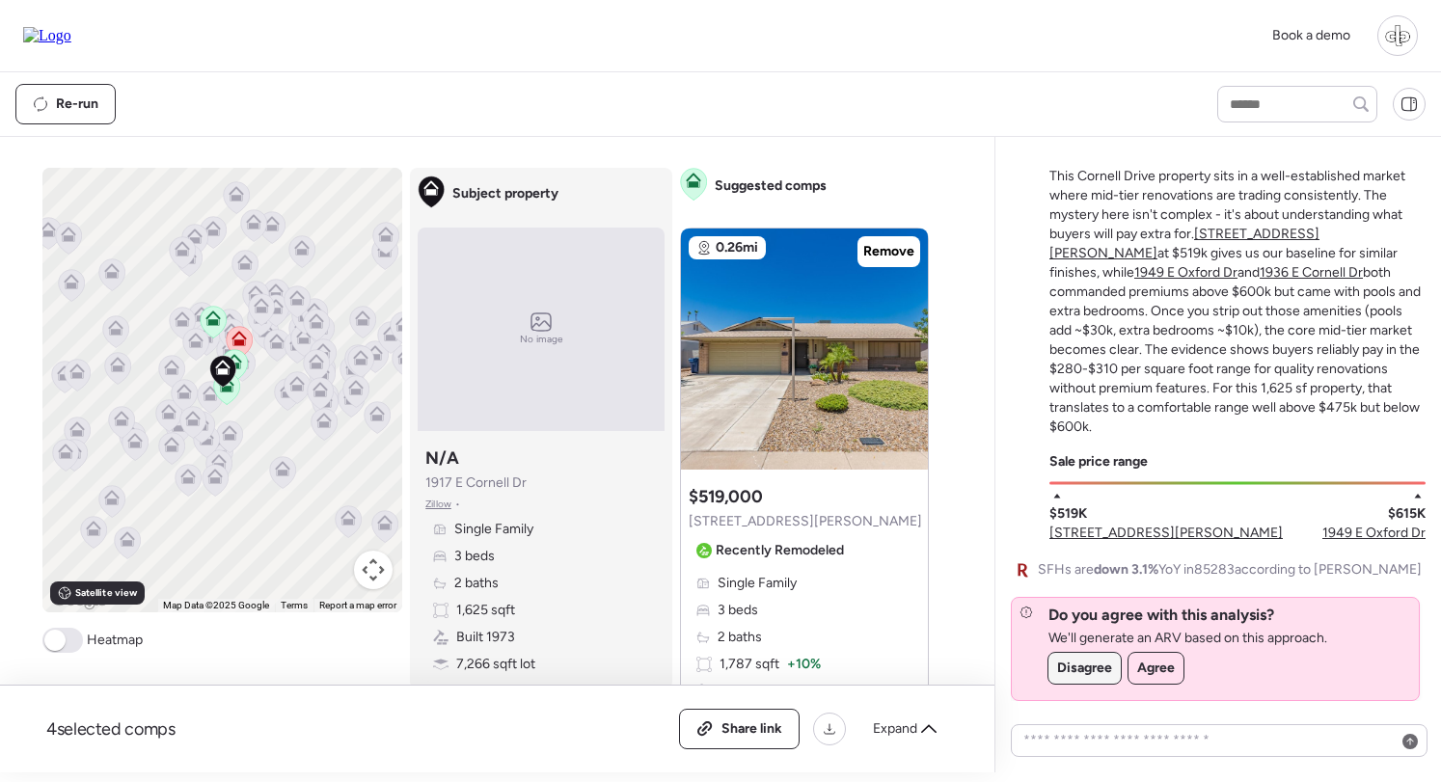
click at [1089, 654] on div "Disagree" at bounding box center [1085, 668] width 72 height 31
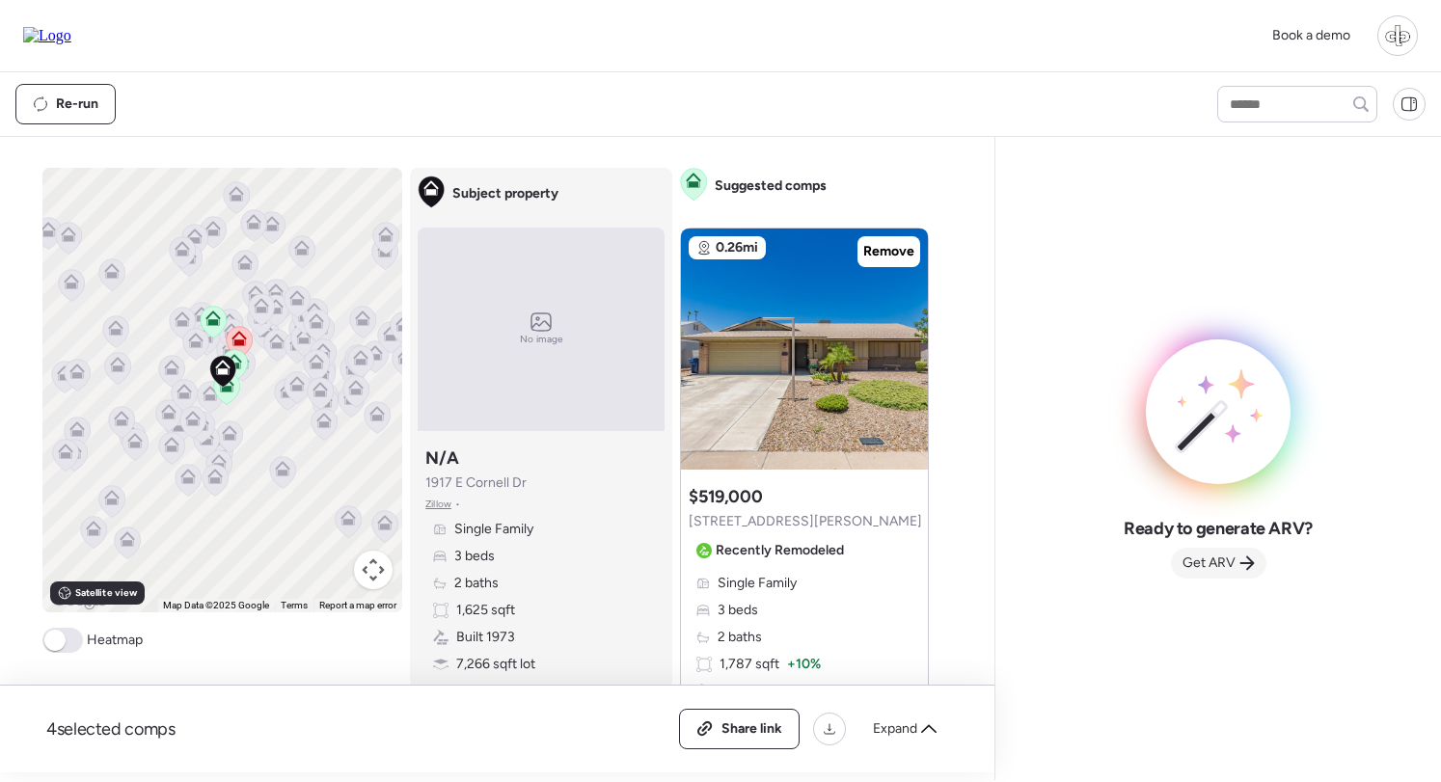
click at [1214, 556] on span "Get ARV" at bounding box center [1209, 563] width 53 height 19
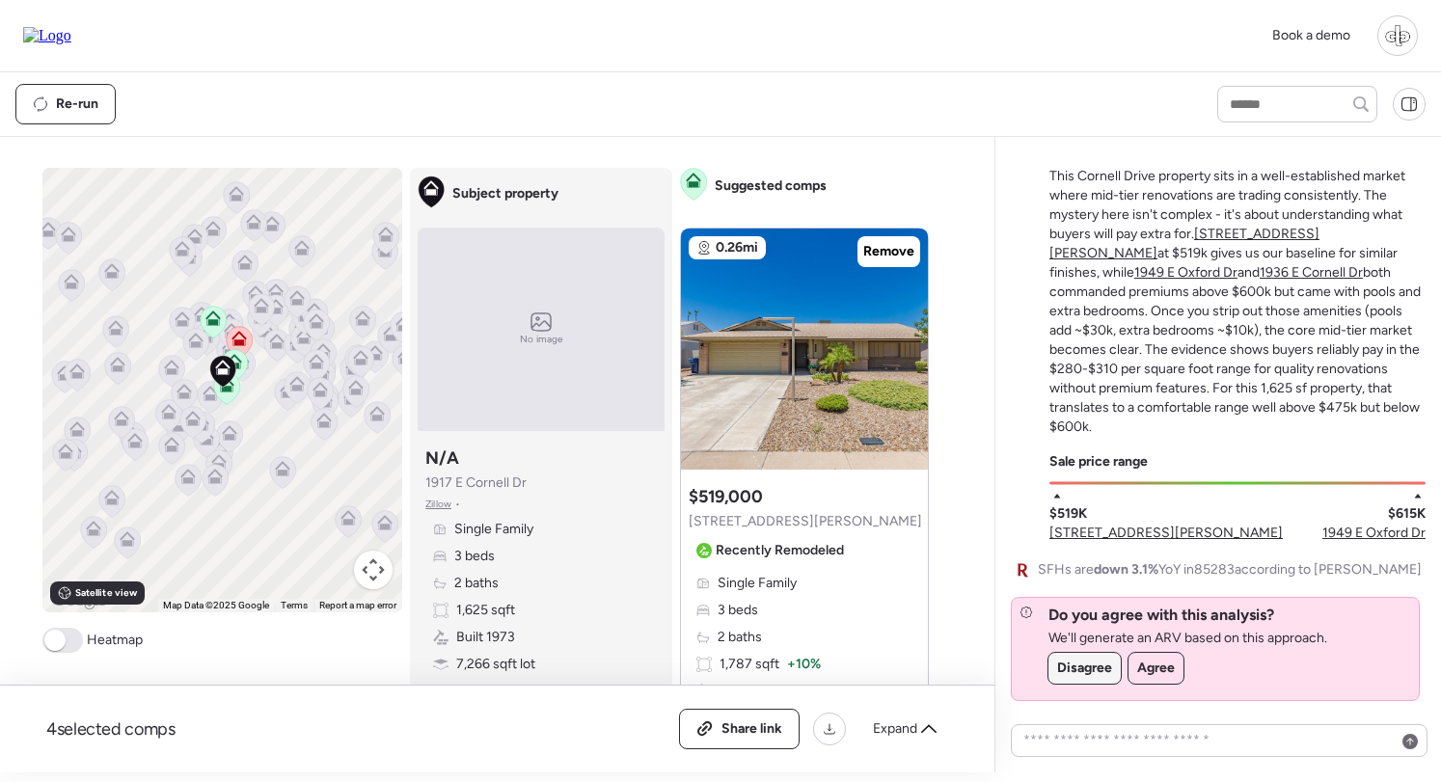
click at [1089, 670] on span "Disagree" at bounding box center [1084, 668] width 55 height 19
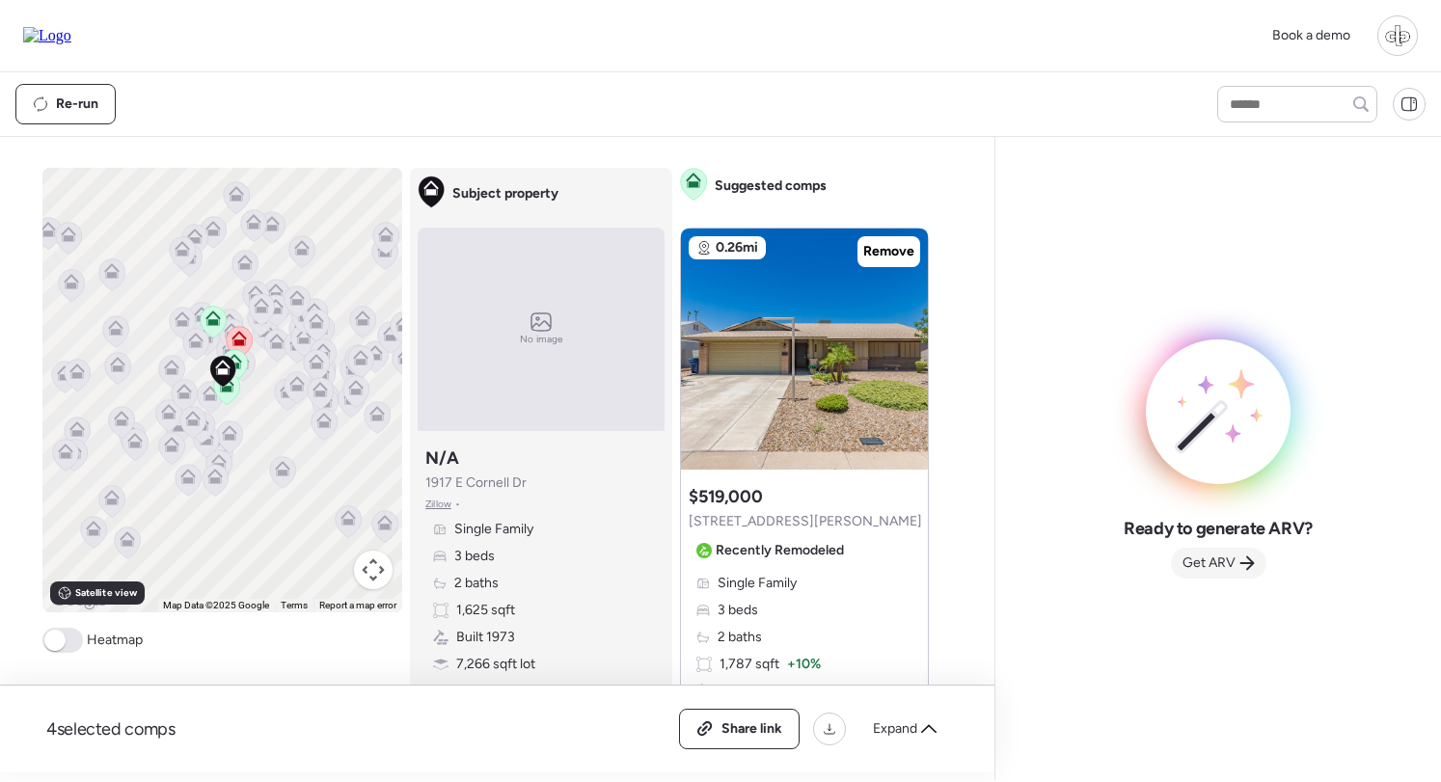
click at [1215, 571] on span "Get ARV" at bounding box center [1209, 563] width 53 height 19
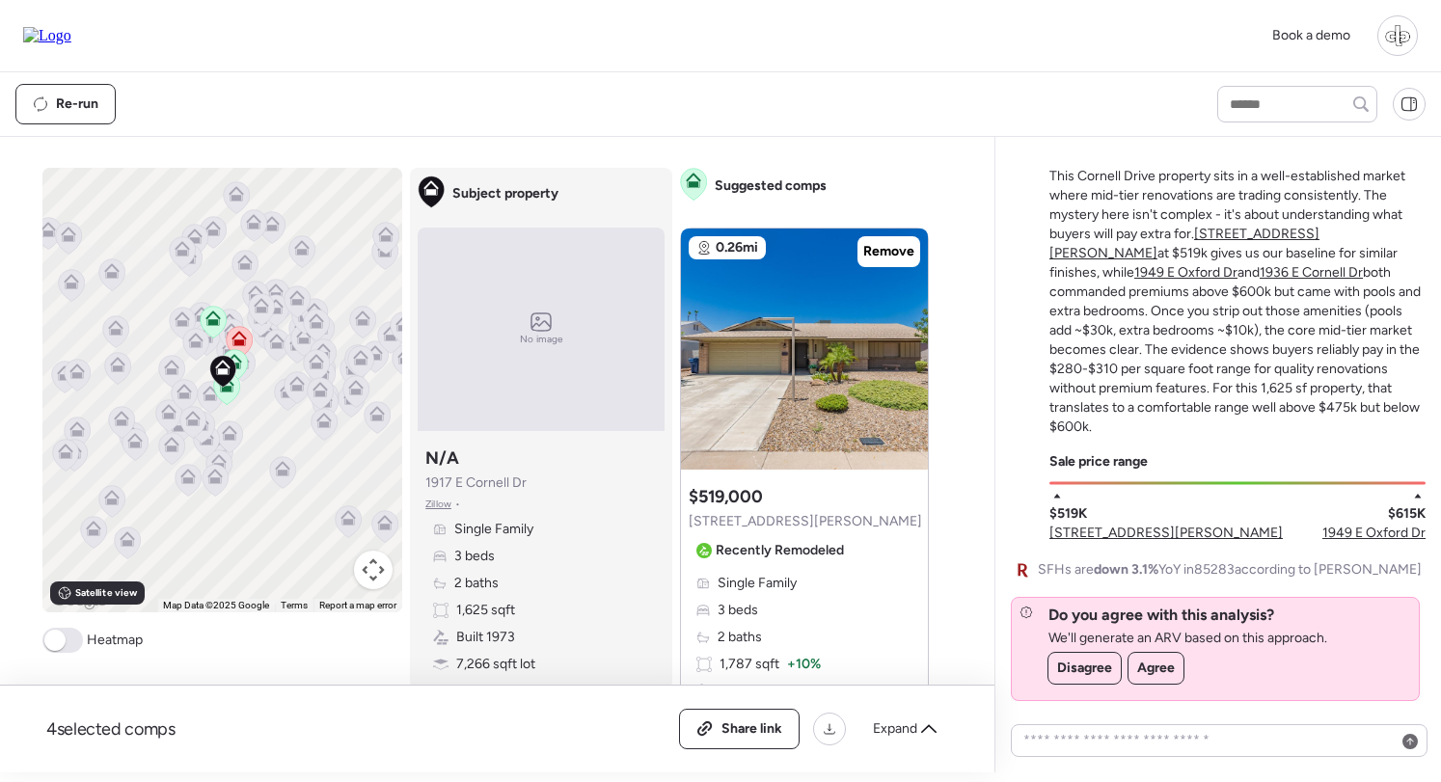
click at [1151, 686] on div "Do you agree with this analysis? We'll generate an ARV based on this approach. …" at bounding box center [1173, 649] width 323 height 102
click at [1162, 667] on span "Agree" at bounding box center [1156, 668] width 38 height 19
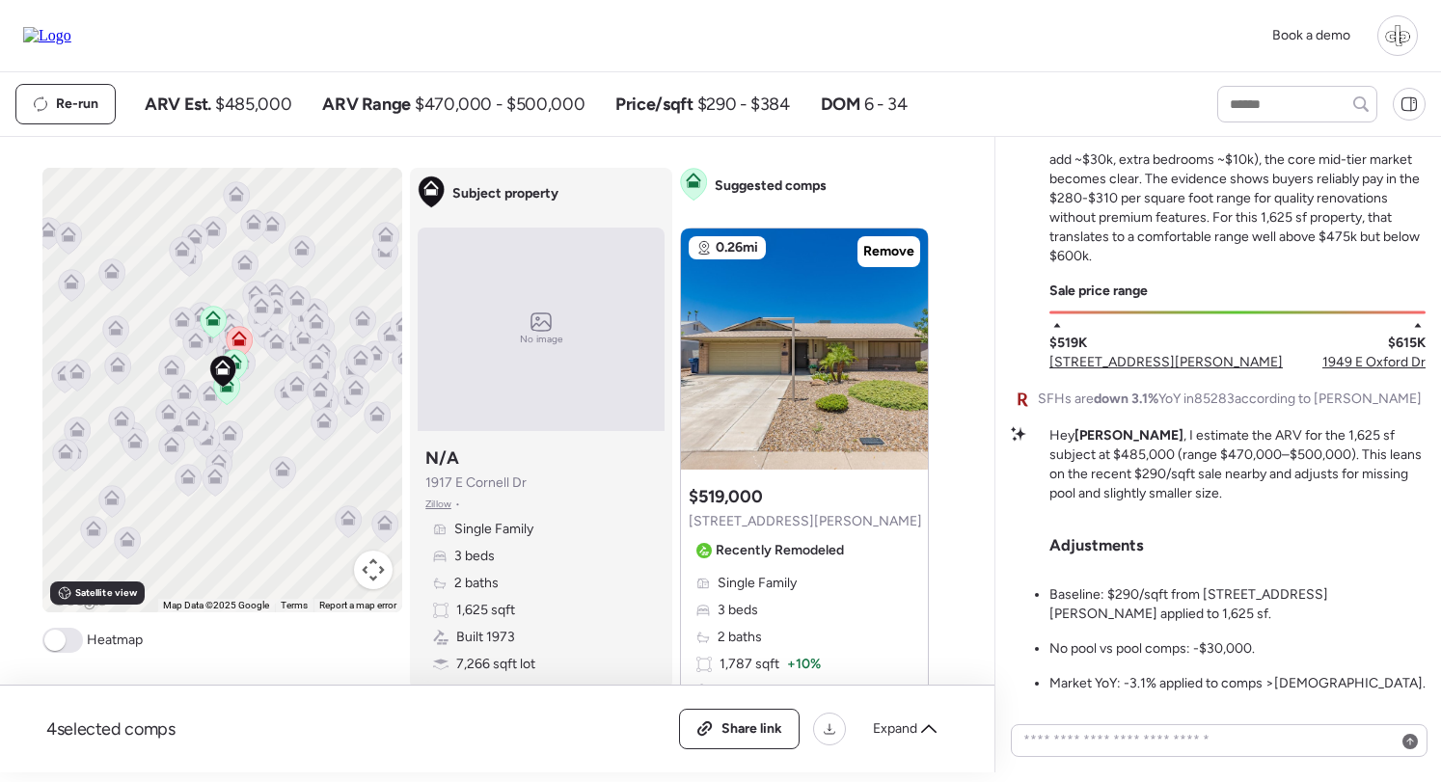
click at [1127, 371] on span "[STREET_ADDRESS][PERSON_NAME]" at bounding box center [1166, 362] width 233 height 19
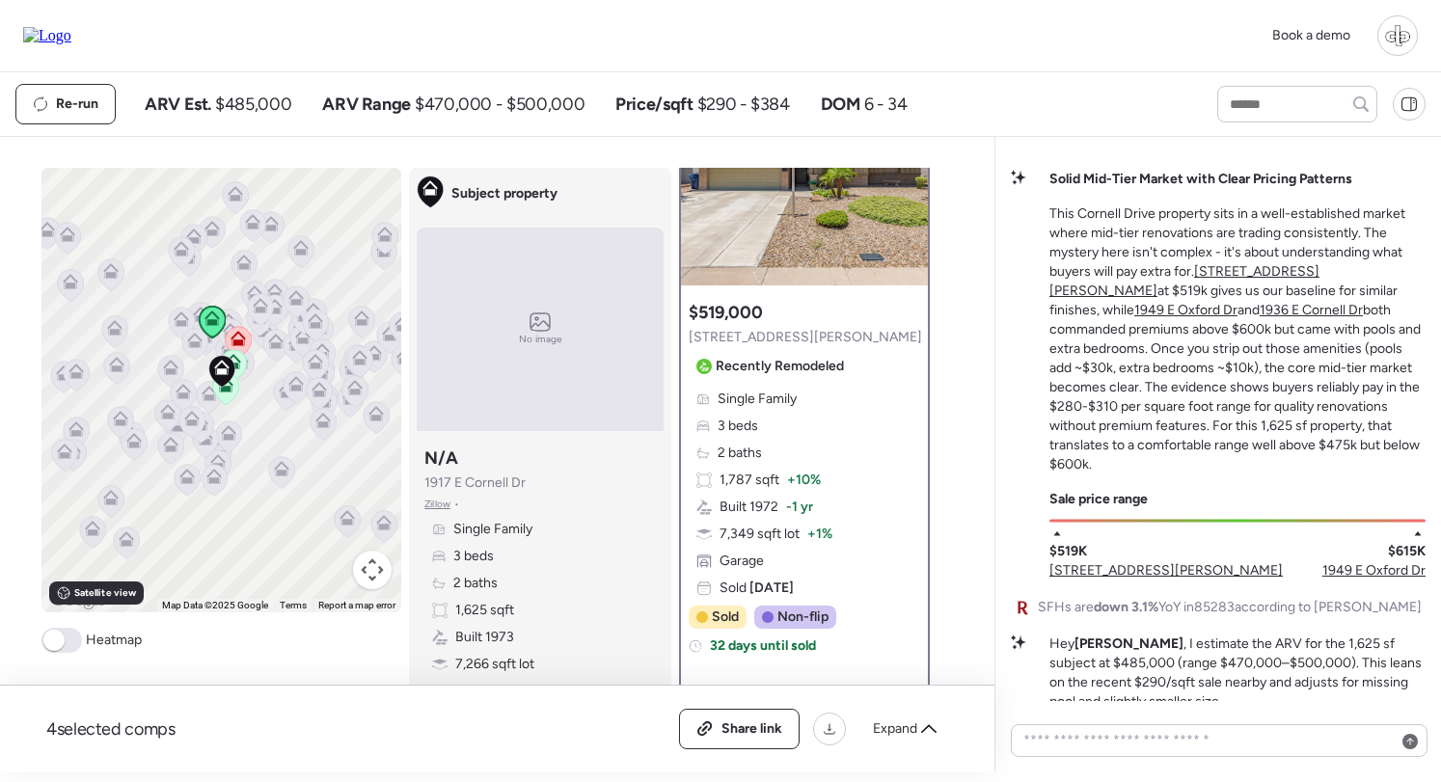
scroll to position [-206, 0]
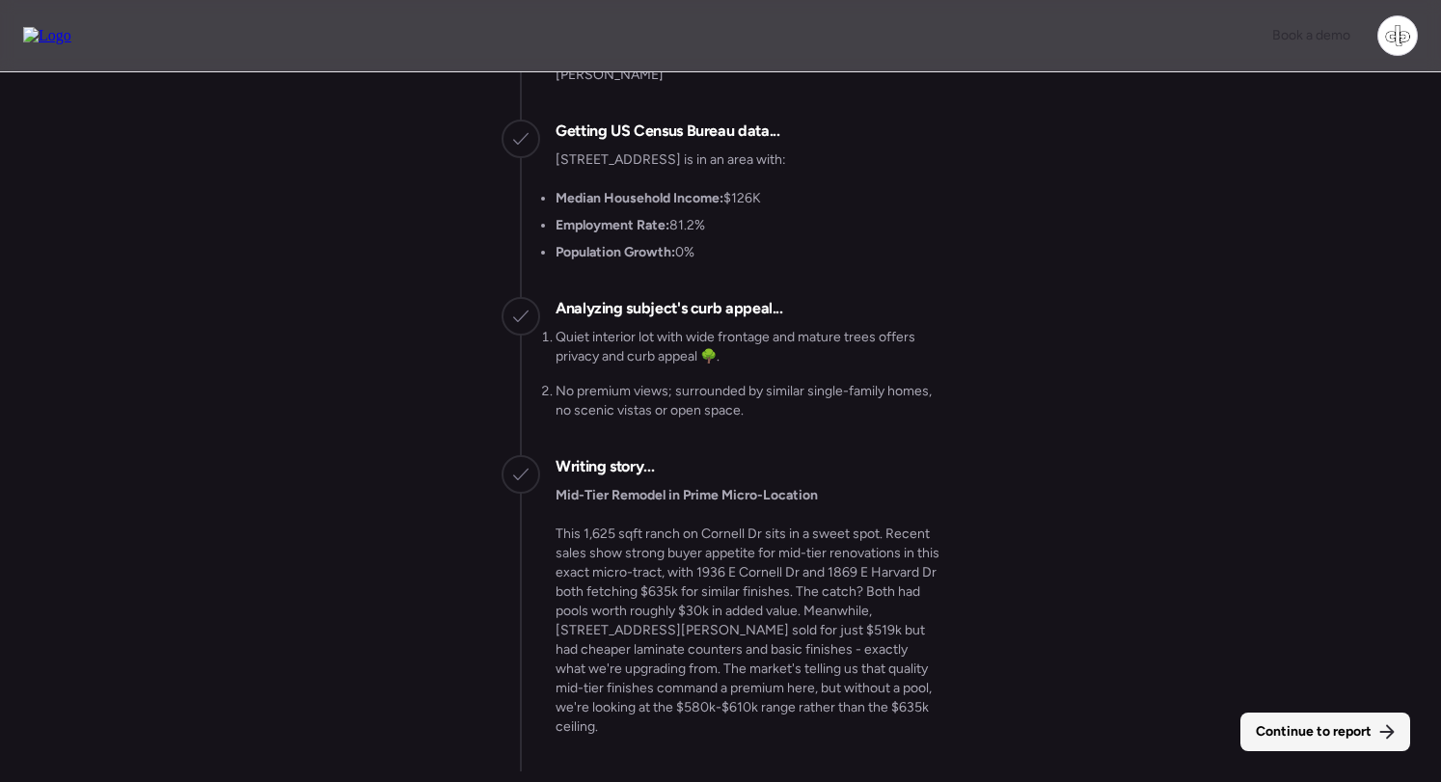
click at [1305, 734] on span "Continue to report" at bounding box center [1314, 732] width 116 height 19
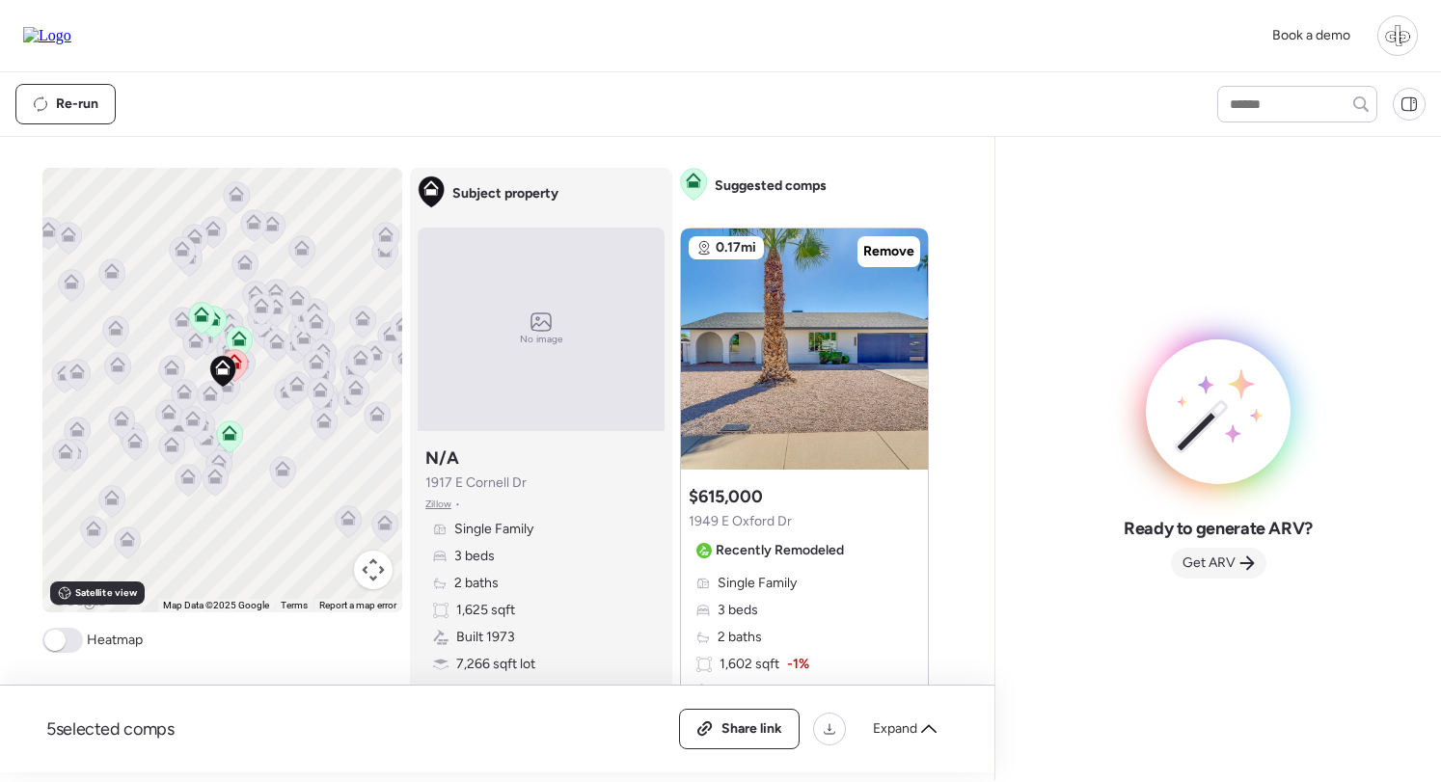
click at [1233, 569] on span "Get ARV" at bounding box center [1209, 563] width 53 height 19
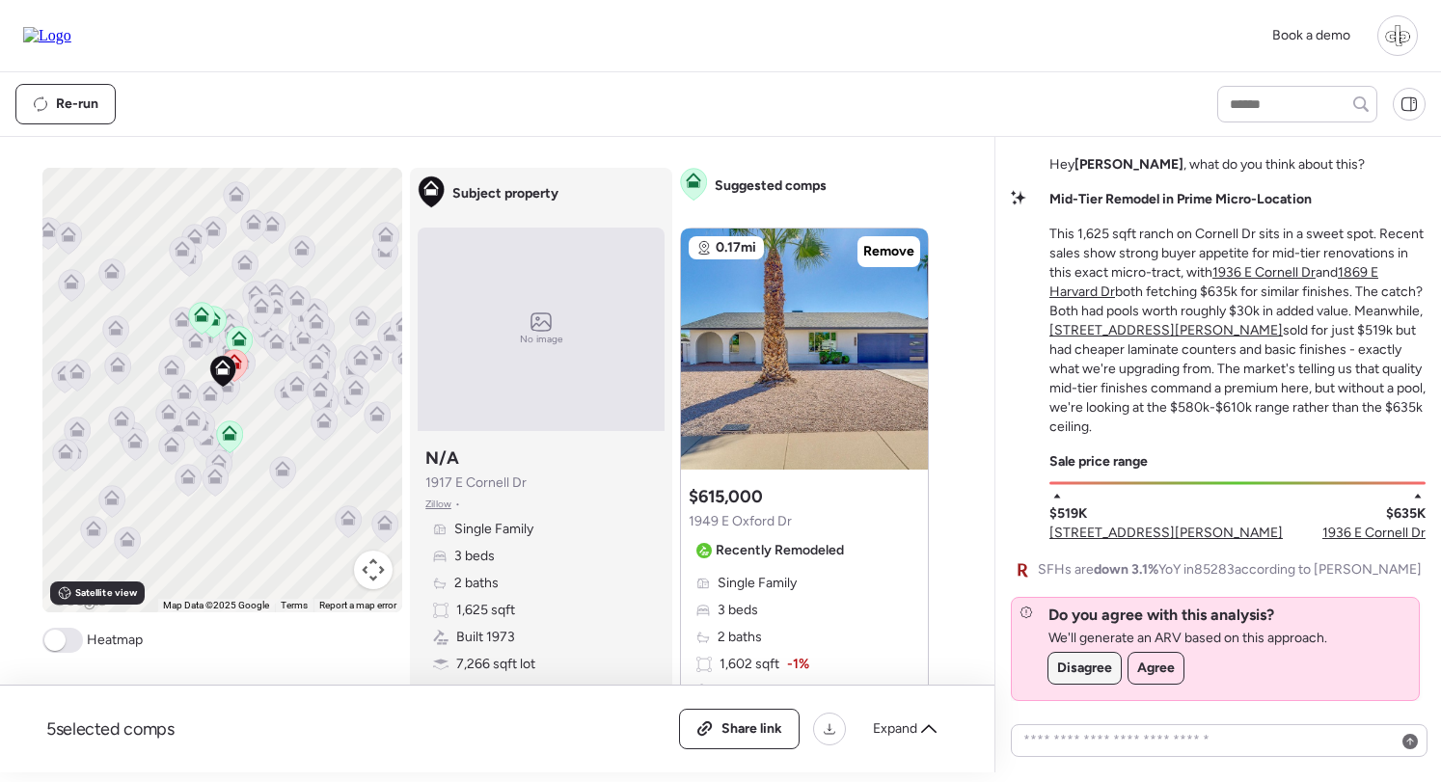
click at [1101, 670] on span "Disagree" at bounding box center [1084, 668] width 55 height 19
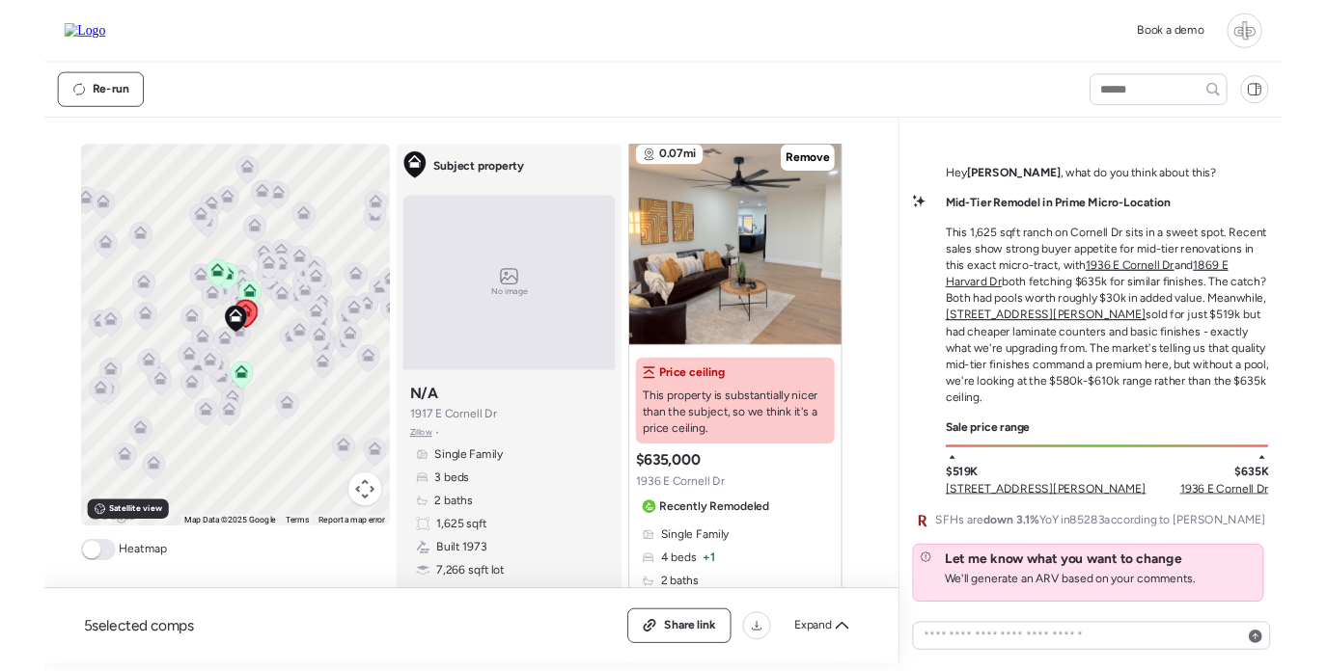
scroll to position [983, 0]
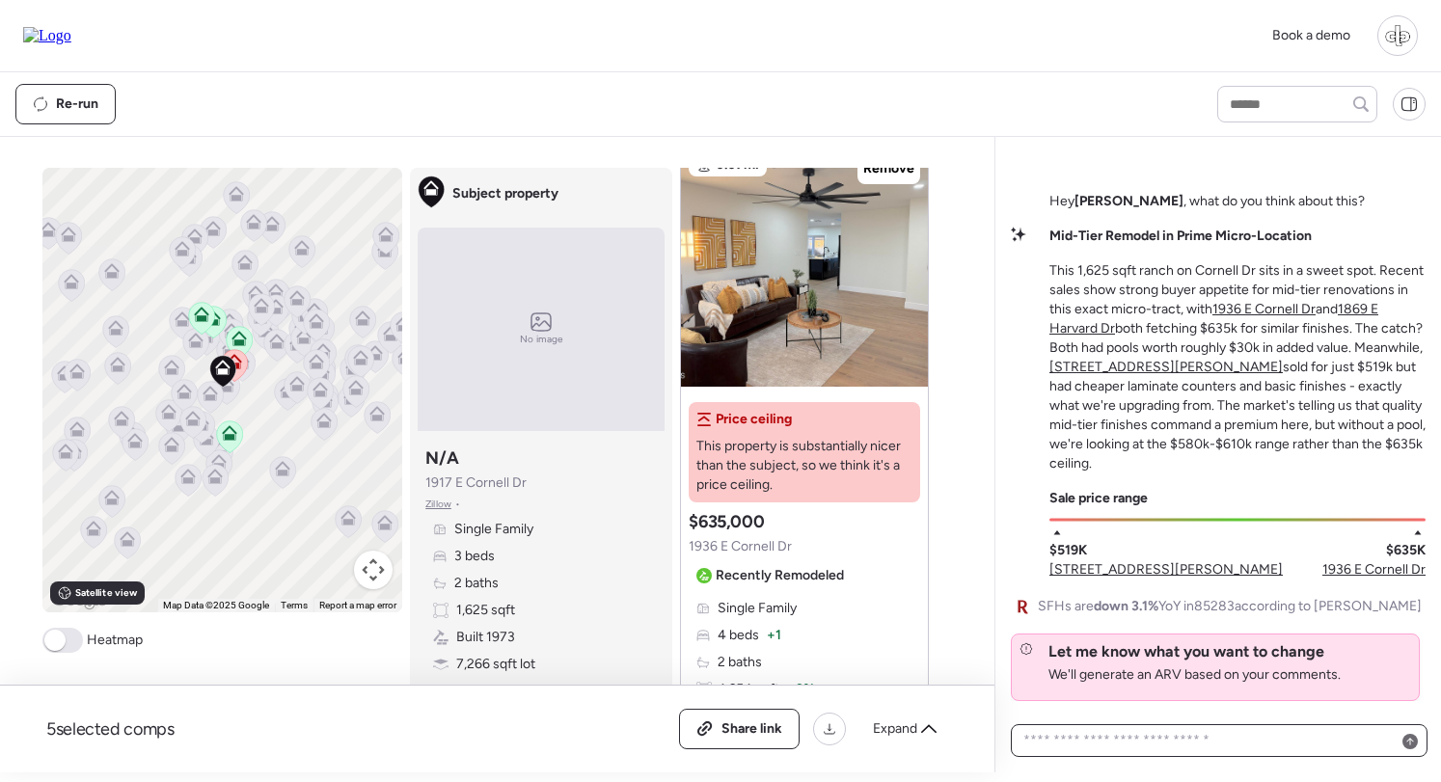
click at [1308, 735] on textarea at bounding box center [1219, 740] width 399 height 27
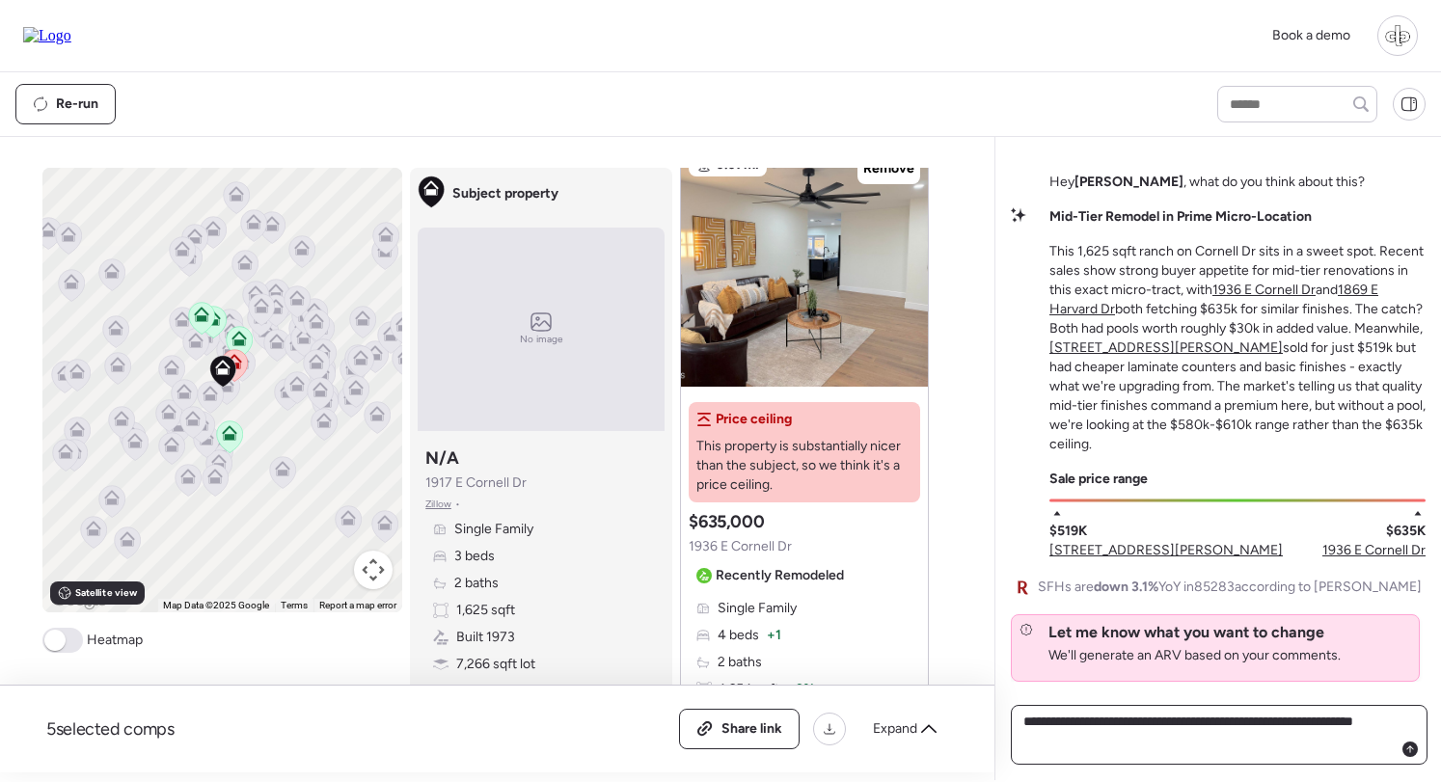
type textarea "**********"
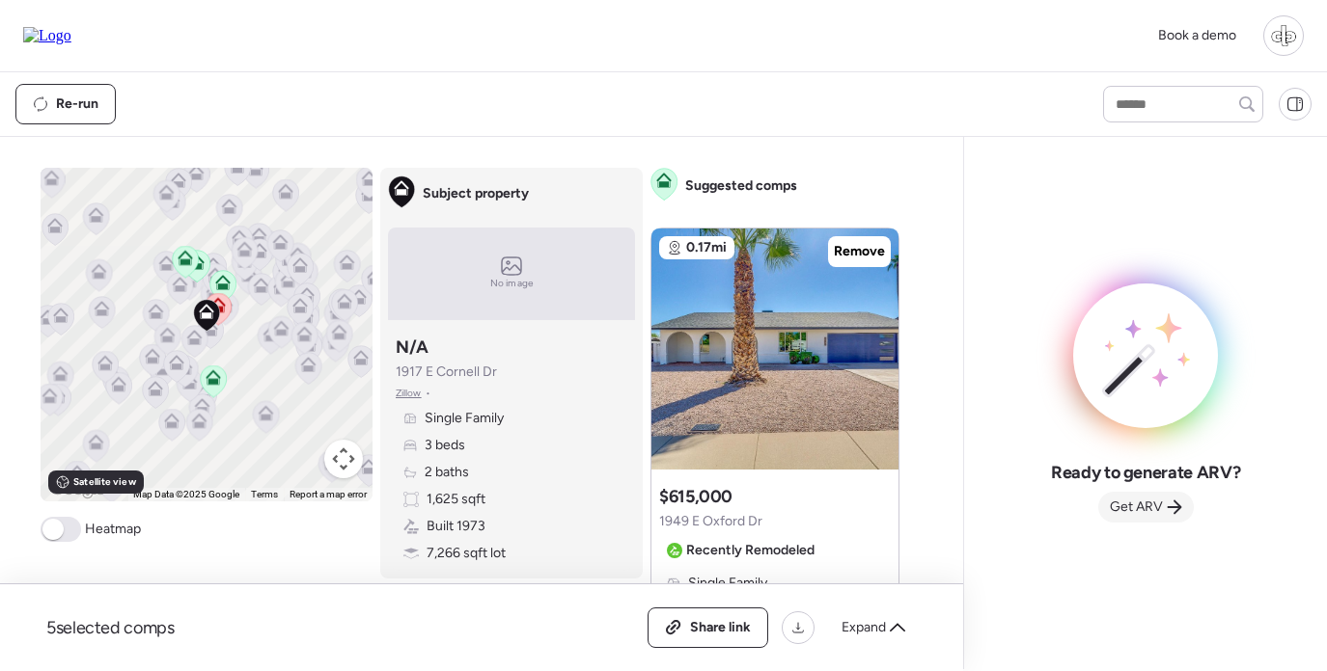
click at [1147, 513] on span "Get ARV" at bounding box center [1136, 507] width 53 height 19
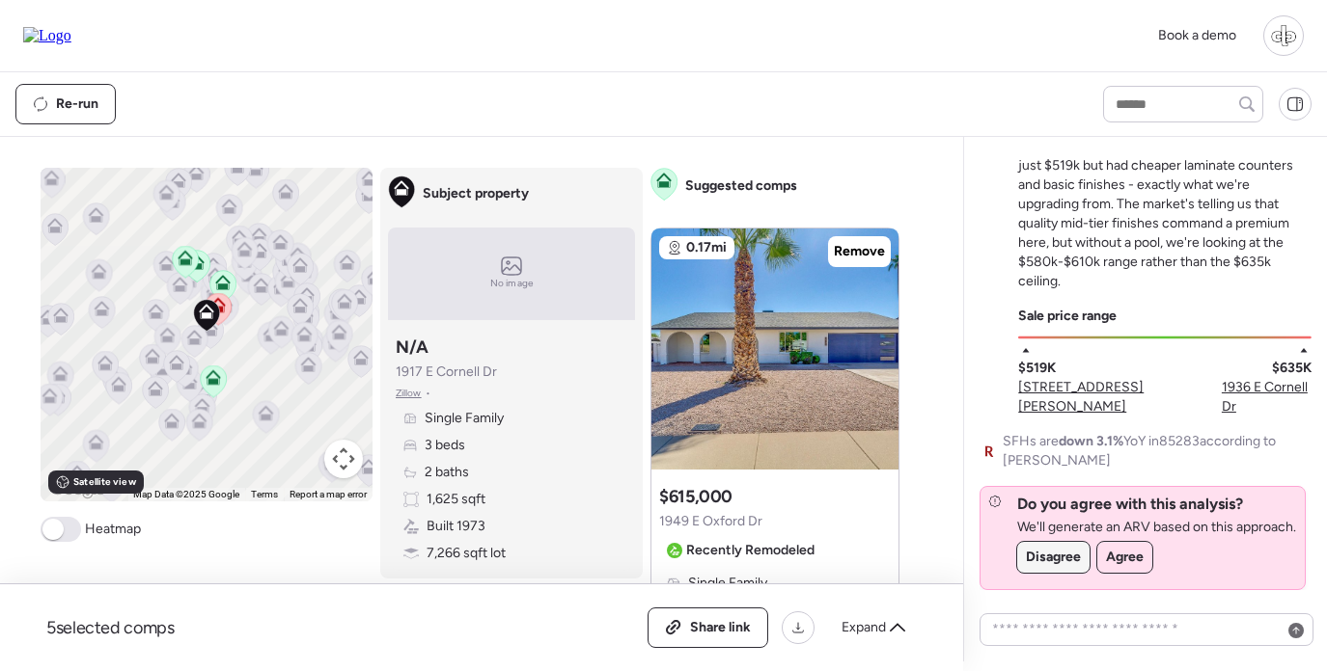
click at [1045, 565] on span "Disagree" at bounding box center [1053, 557] width 55 height 19
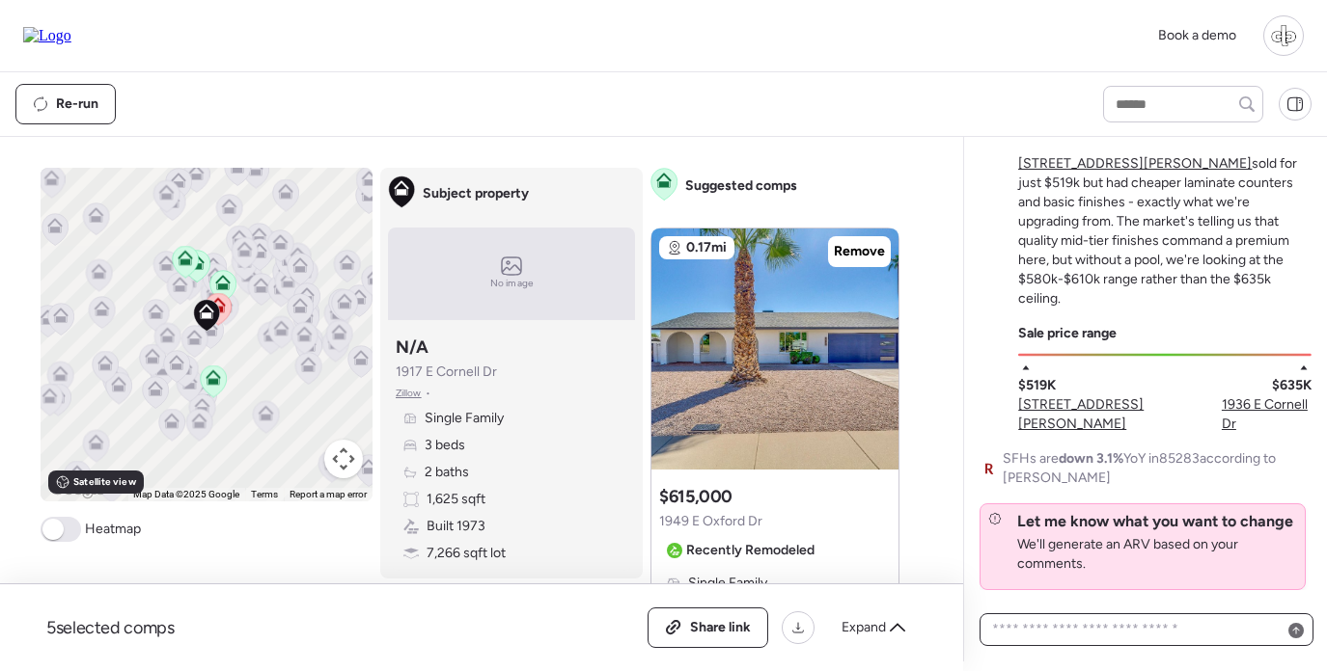
click at [1086, 641] on textarea at bounding box center [1146, 630] width 316 height 27
paste textarea "**********"
type textarea "**********"
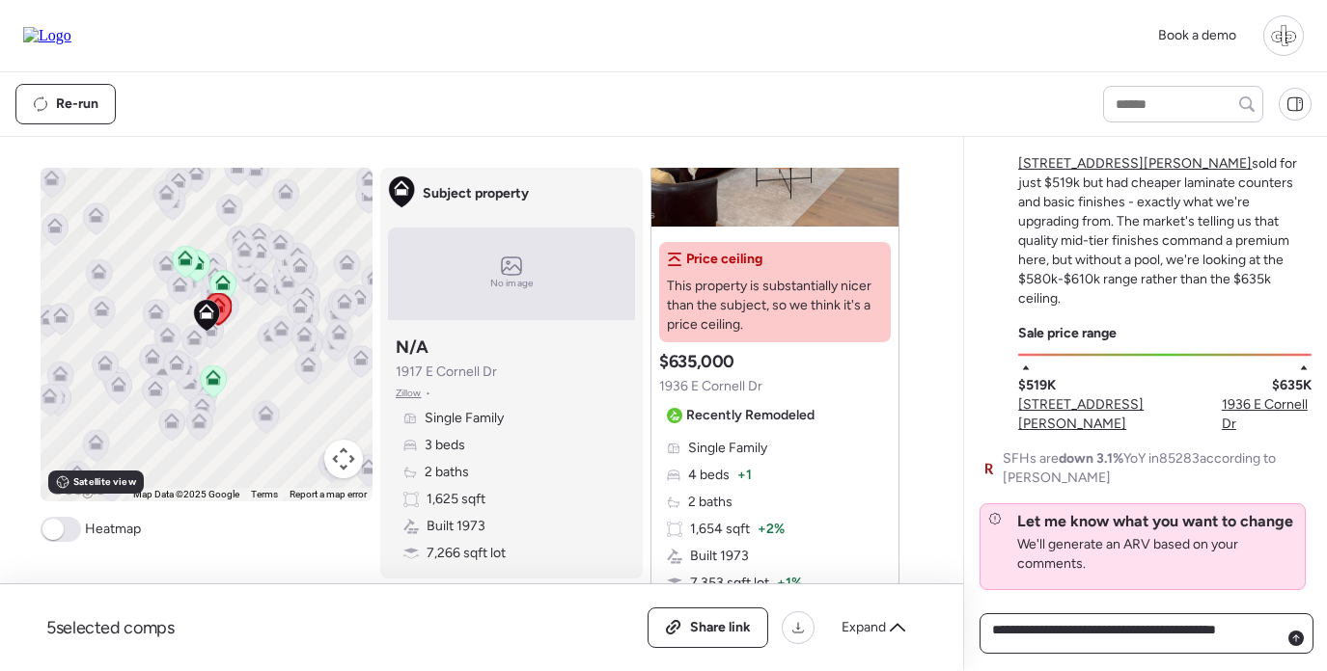
scroll to position [1156, 0]
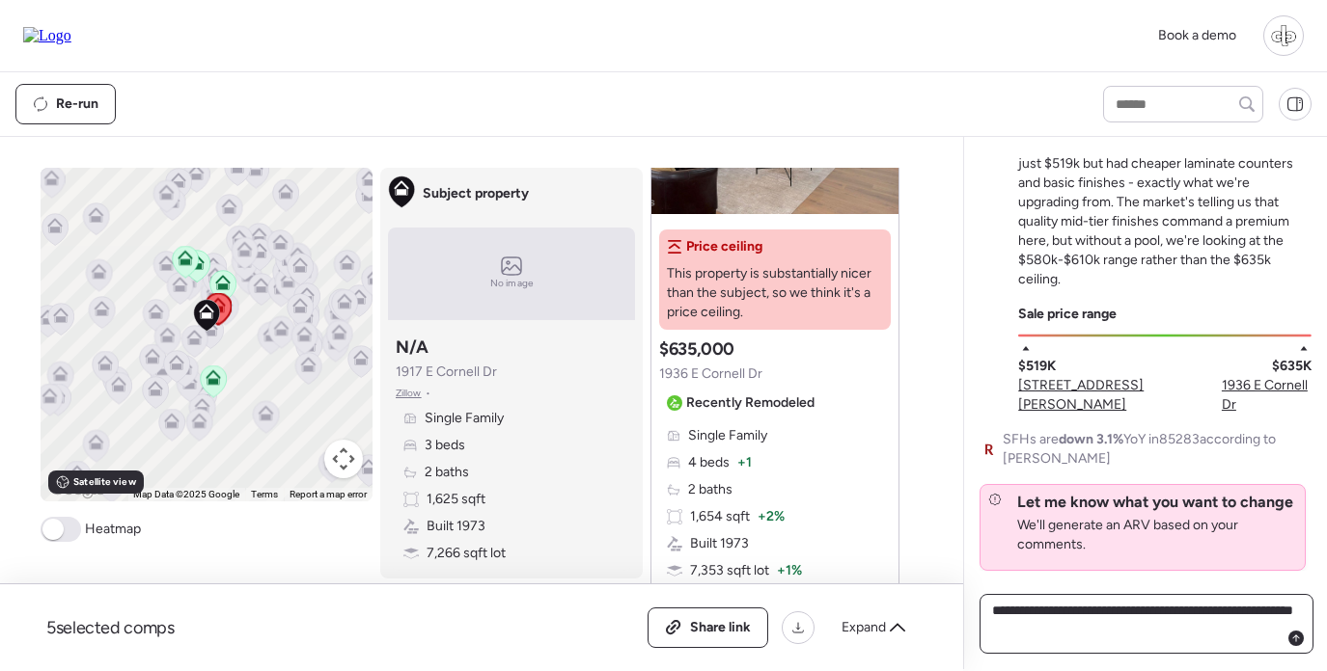
type textarea "**********"
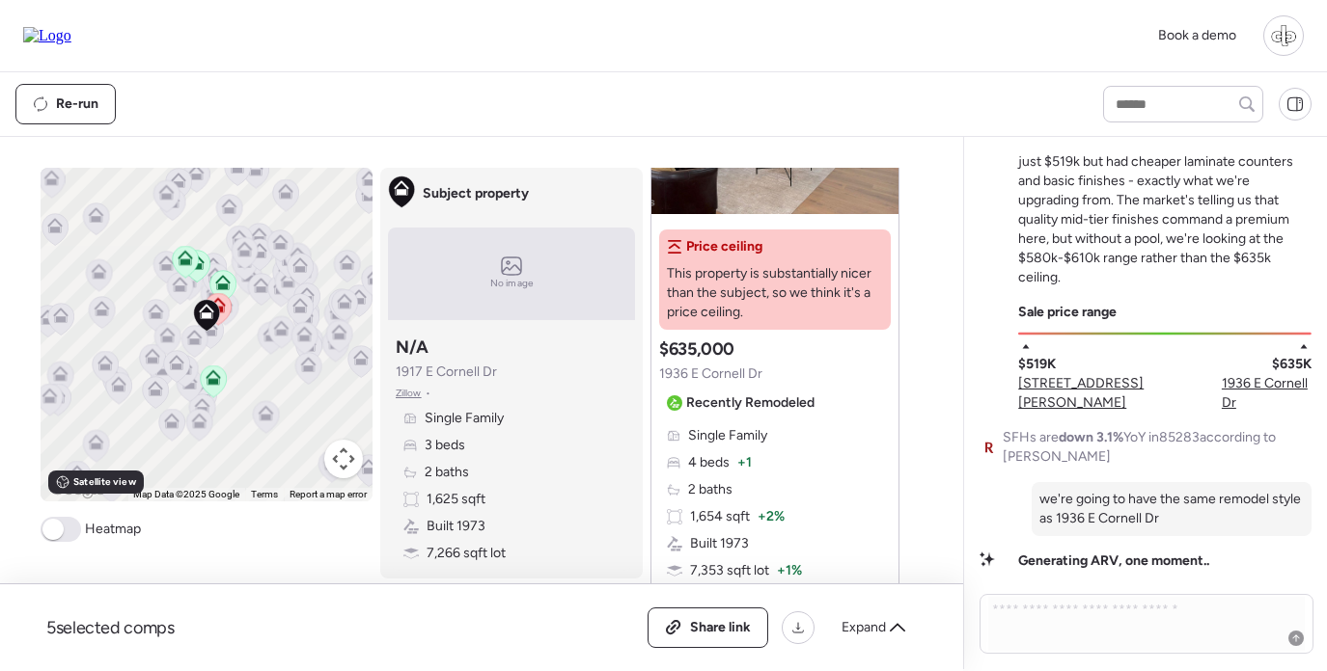
scroll to position [0, 0]
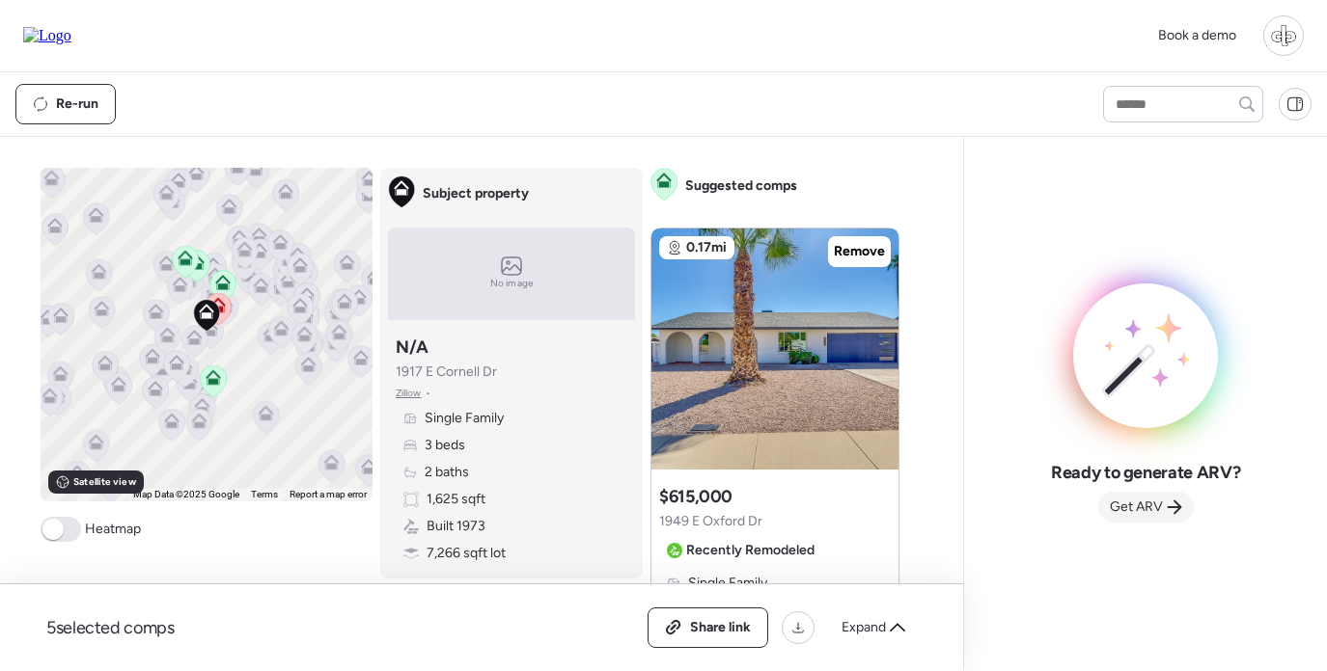
click at [1143, 500] on span "Get ARV" at bounding box center [1136, 507] width 53 height 19
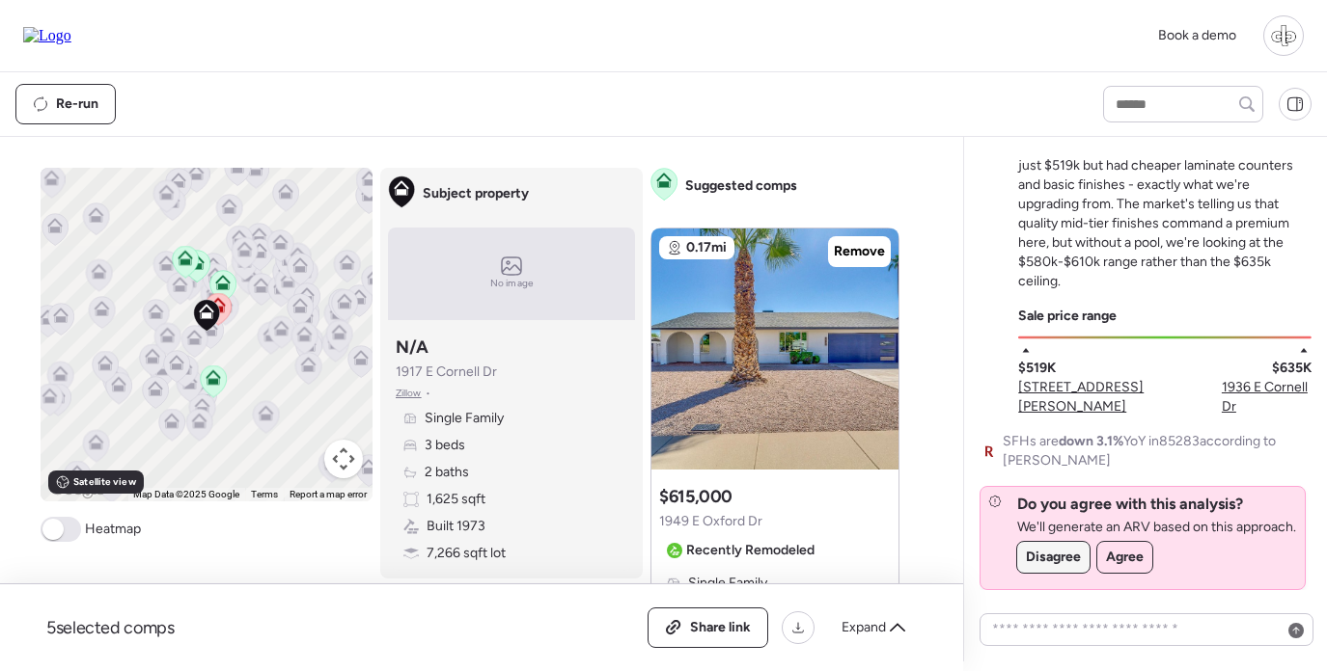
click at [1044, 555] on span "Disagree" at bounding box center [1053, 557] width 55 height 19
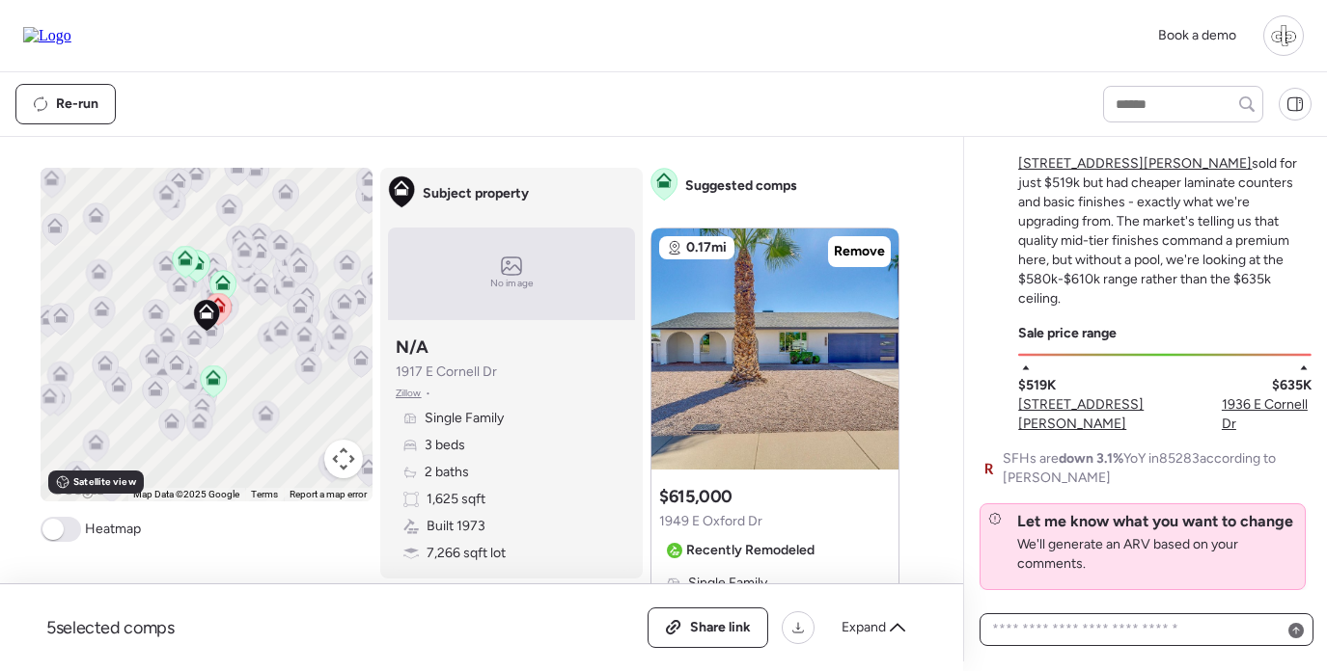
click at [1069, 626] on textarea at bounding box center [1146, 630] width 316 height 27
type textarea "**********"
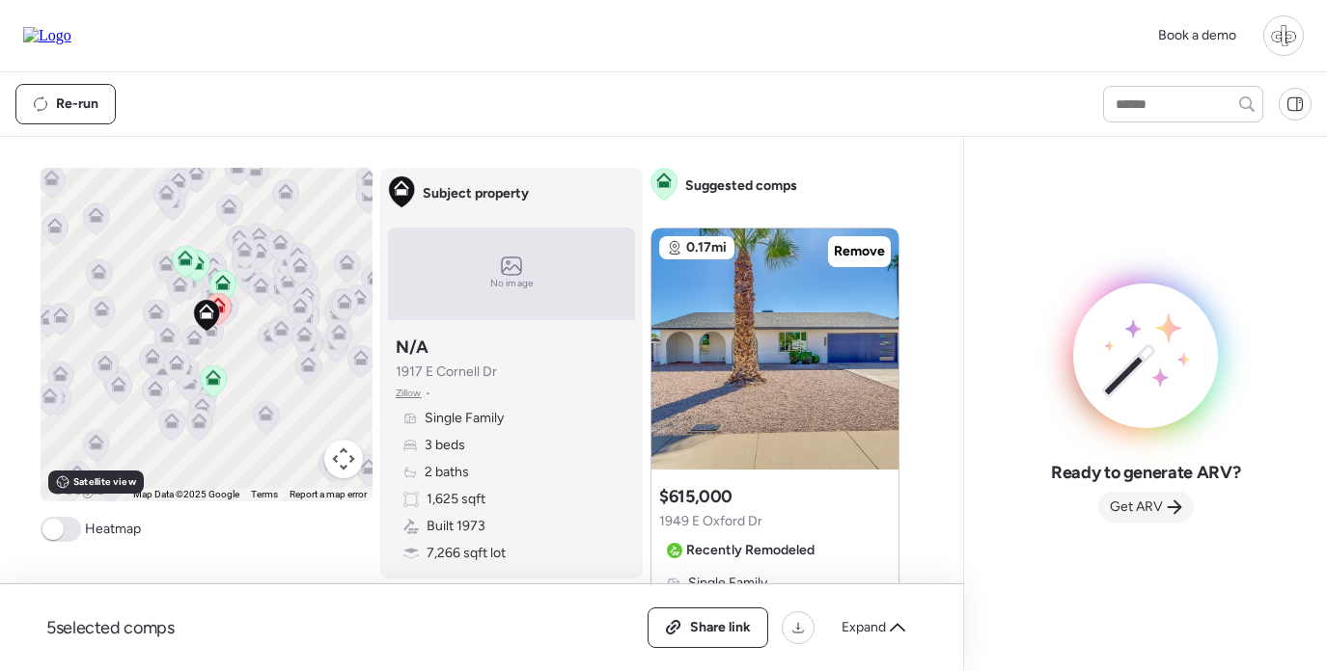
click at [1113, 500] on span "Get ARV" at bounding box center [1136, 507] width 53 height 19
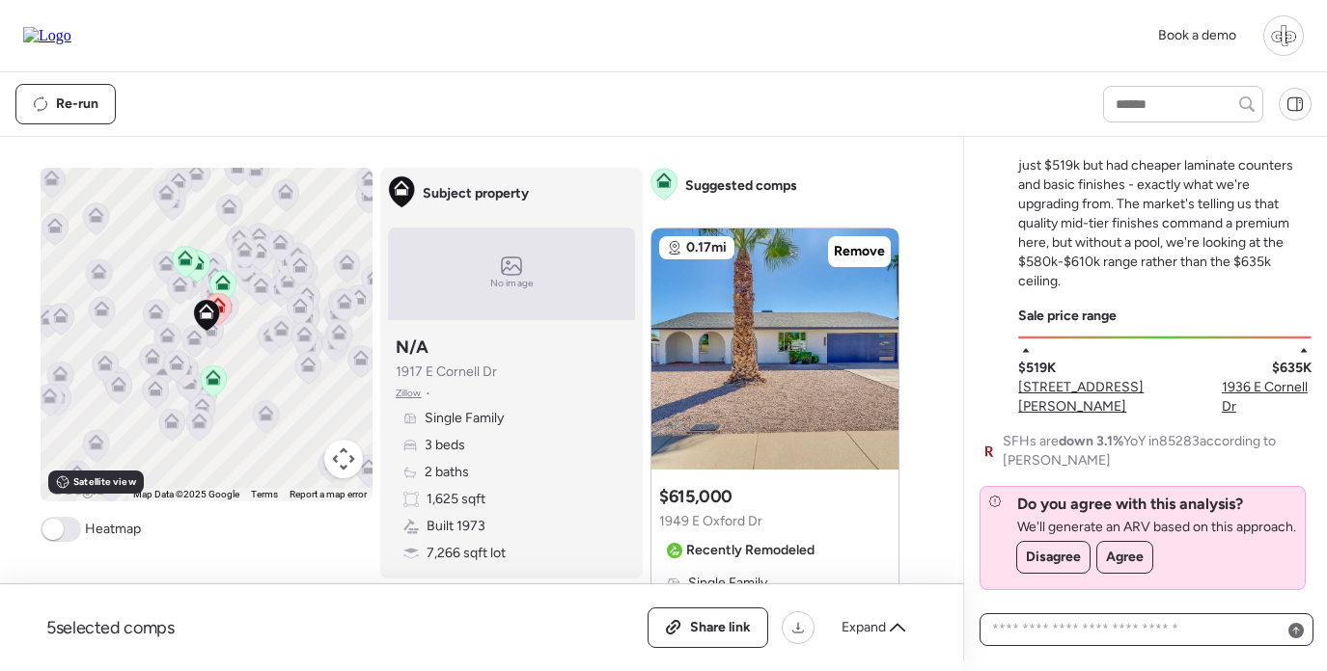
click at [1025, 629] on textarea at bounding box center [1146, 630] width 316 height 27
type textarea "**********"
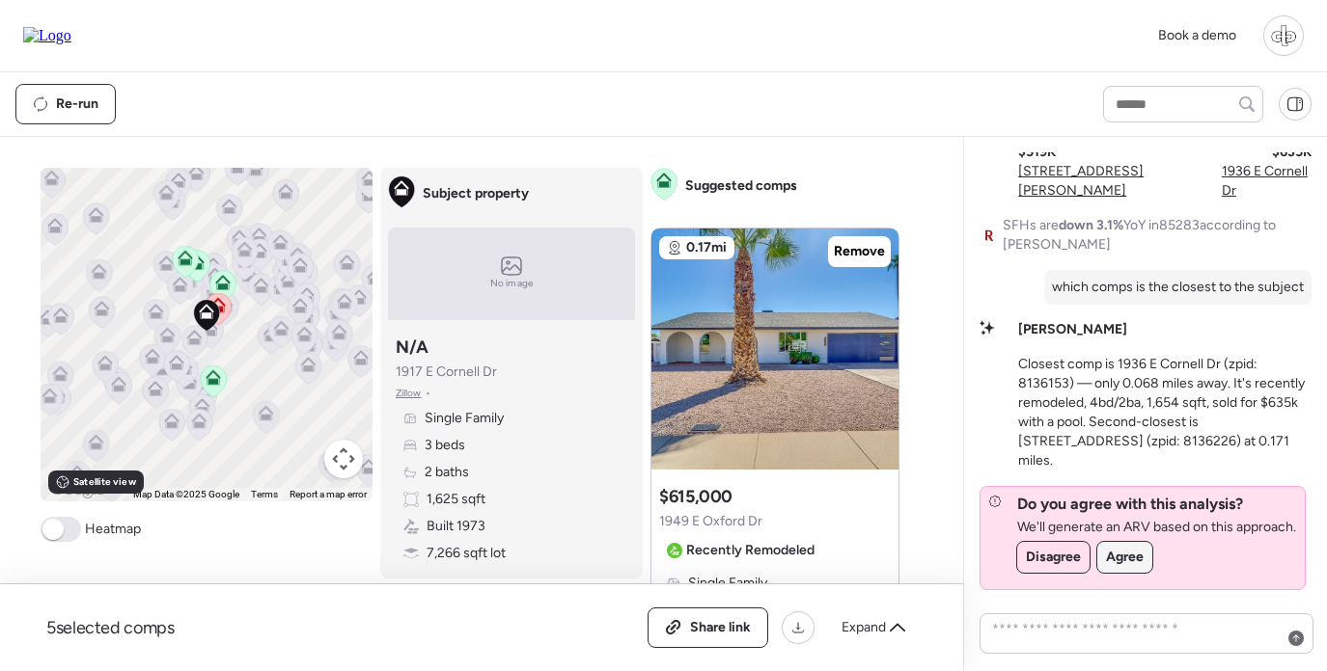
click at [1134, 548] on div "Agree" at bounding box center [1124, 557] width 55 height 31
